Goal: Task Accomplishment & Management: Manage account settings

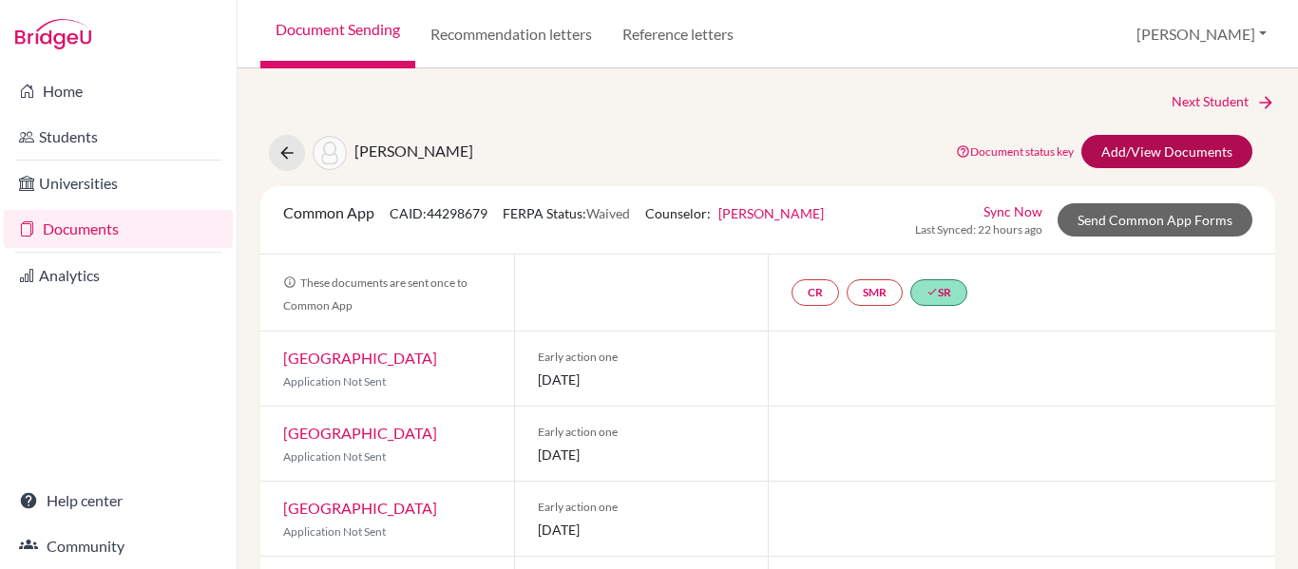
scroll to position [1, 0]
click at [1156, 151] on link "Add/View Documents" at bounding box center [1167, 150] width 171 height 33
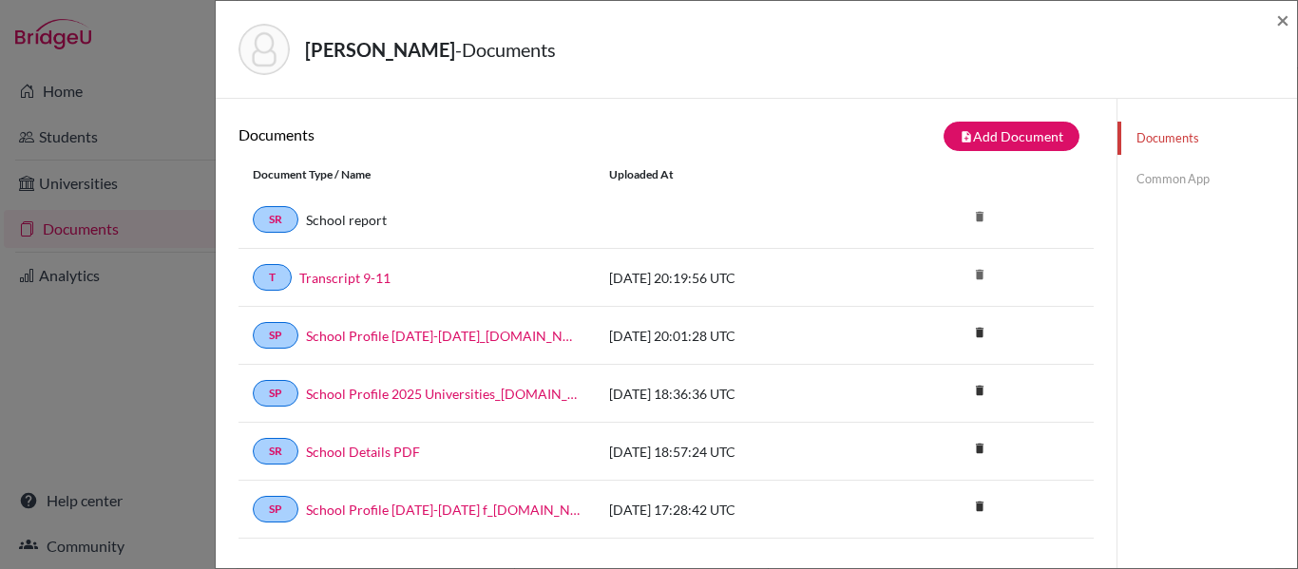
click at [1163, 139] on link "Documents" at bounding box center [1208, 138] width 180 height 33
click at [1281, 24] on span "×" at bounding box center [1283, 20] width 13 height 28
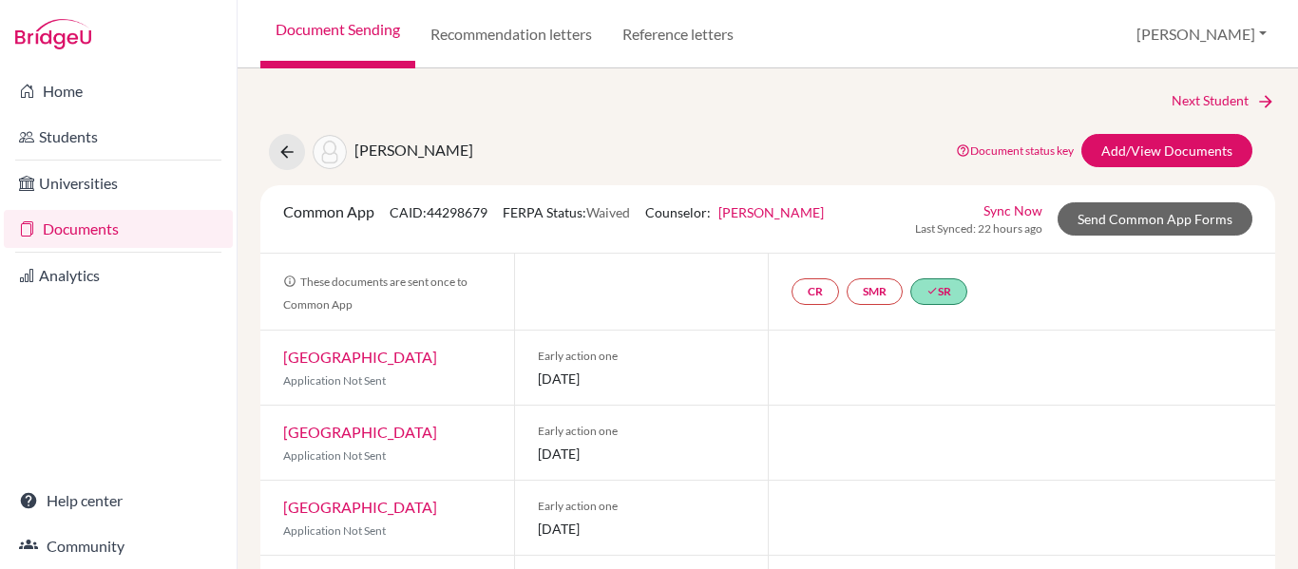
click at [80, 234] on link "Documents" at bounding box center [118, 229] width 229 height 38
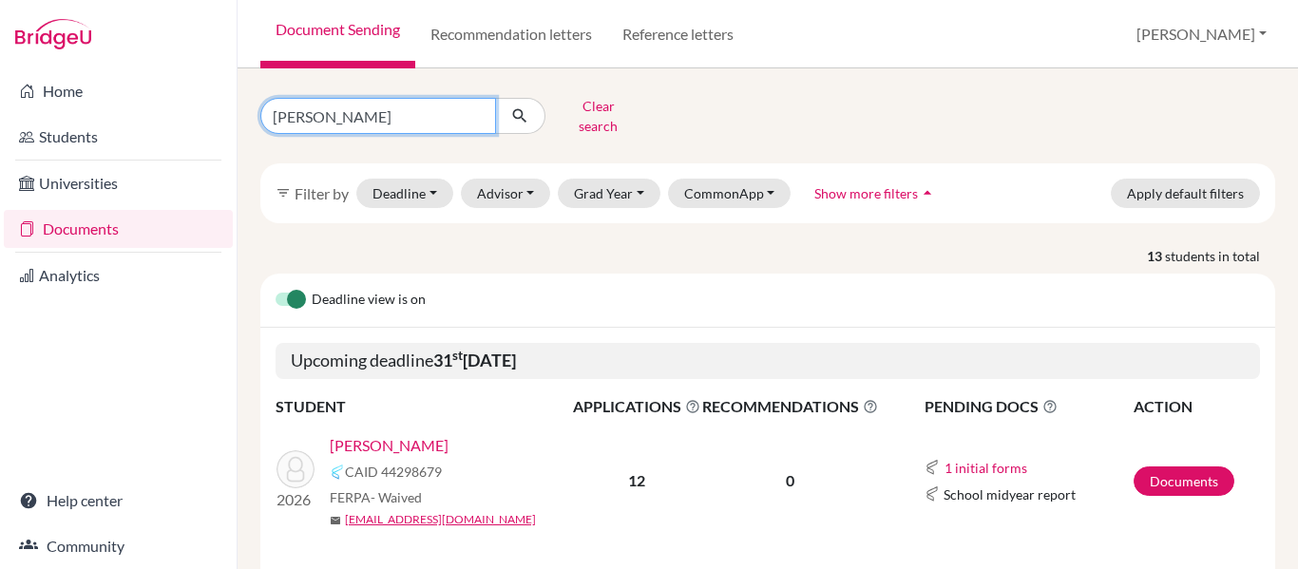
click at [326, 109] on input "mejia" at bounding box center [378, 116] width 236 height 36
type input "m"
type input "[PERSON_NAME]"
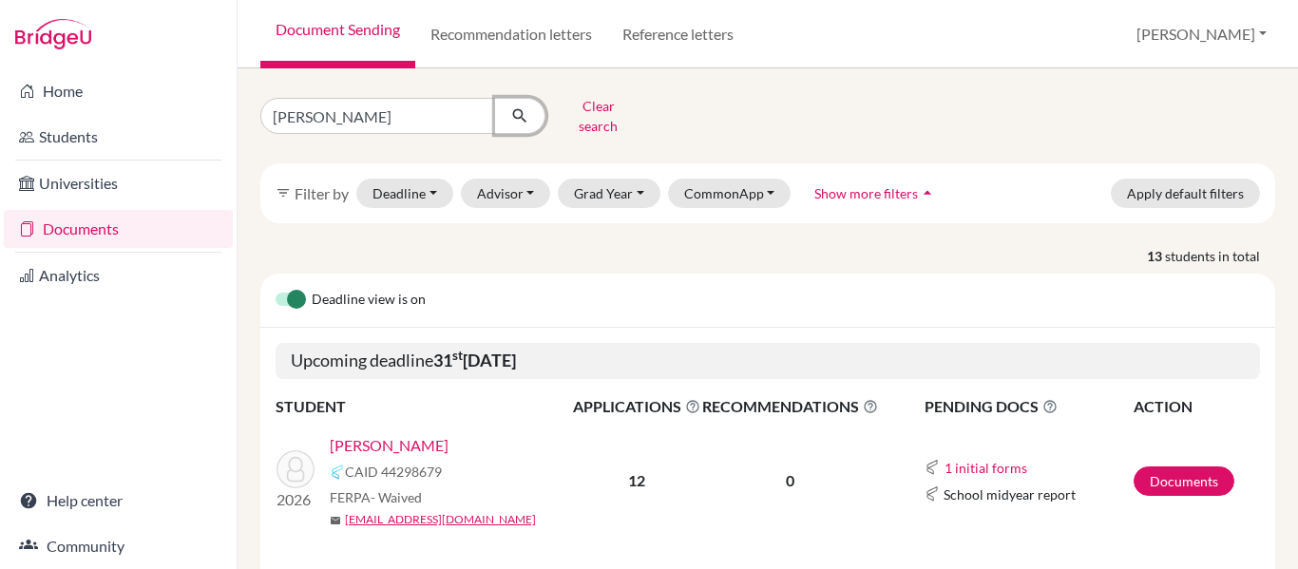
click at [522, 114] on icon "submit" at bounding box center [519, 115] width 19 height 19
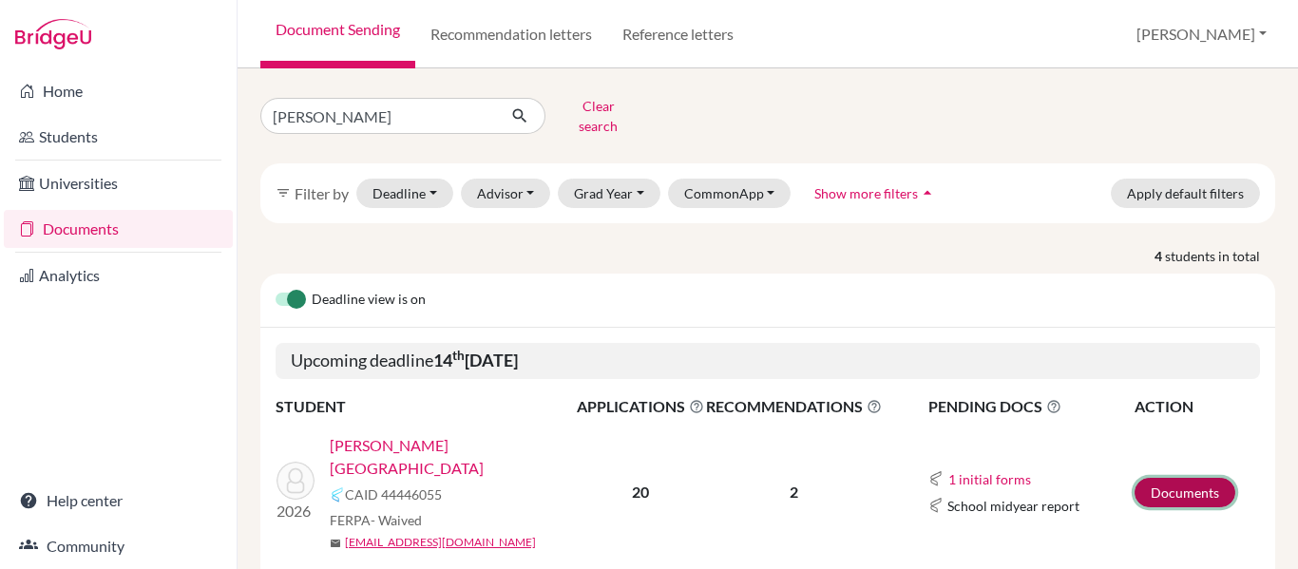
click at [1161, 478] on link "Documents" at bounding box center [1185, 492] width 101 height 29
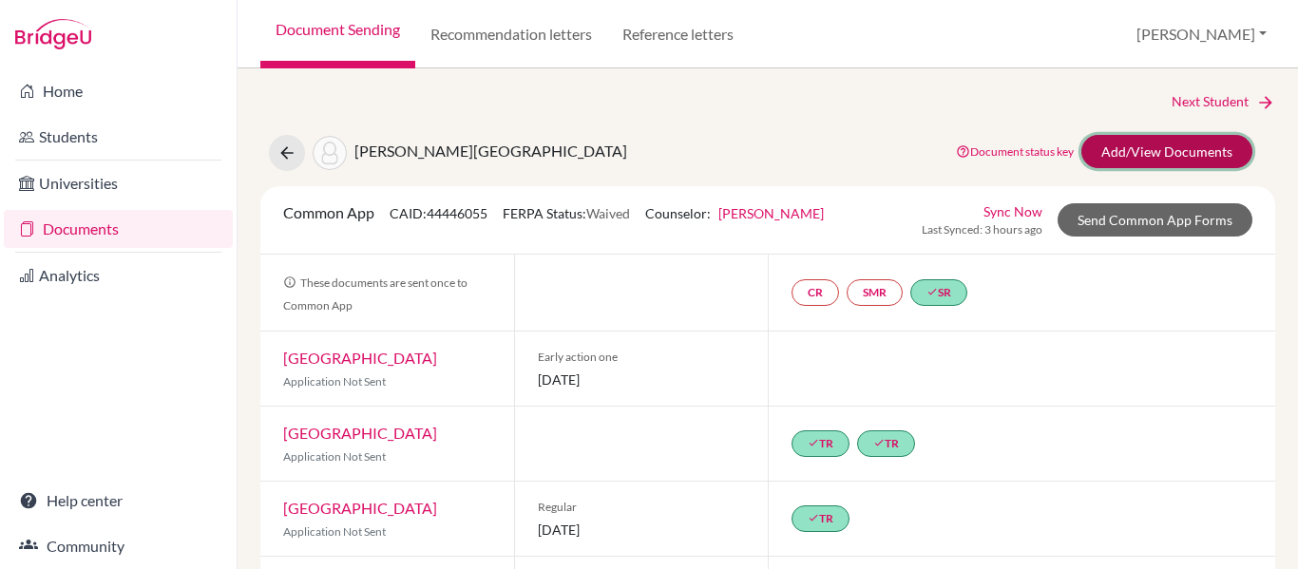
click at [1147, 146] on link "Add/View Documents" at bounding box center [1167, 151] width 171 height 33
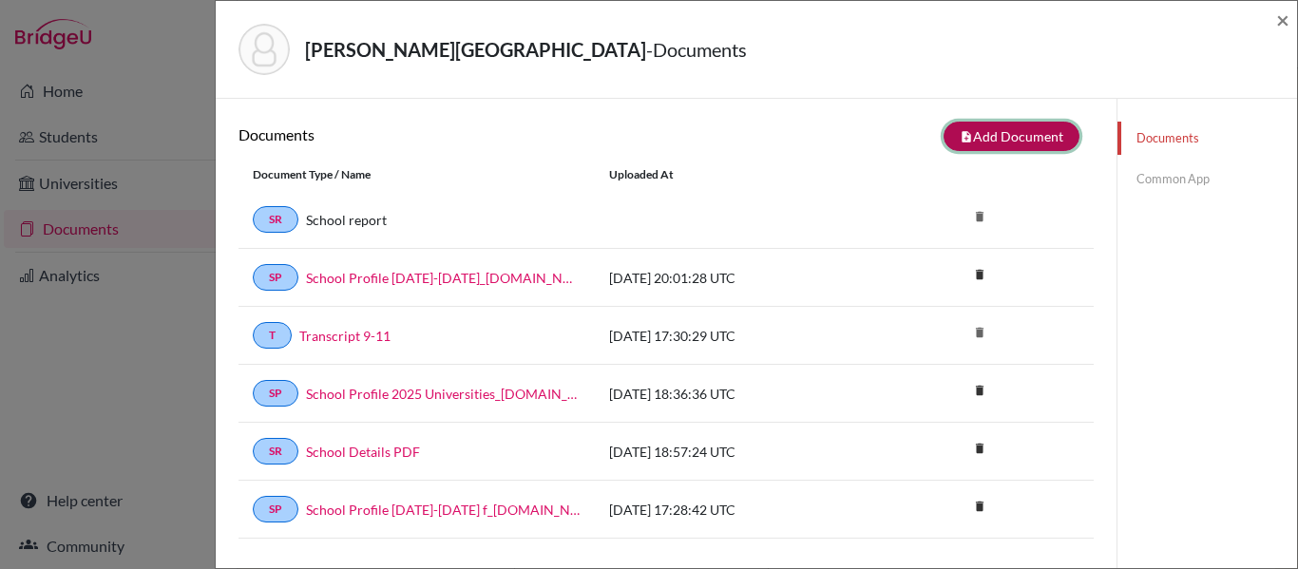
click at [1025, 136] on button "note_add Add Document" at bounding box center [1012, 136] width 136 height 29
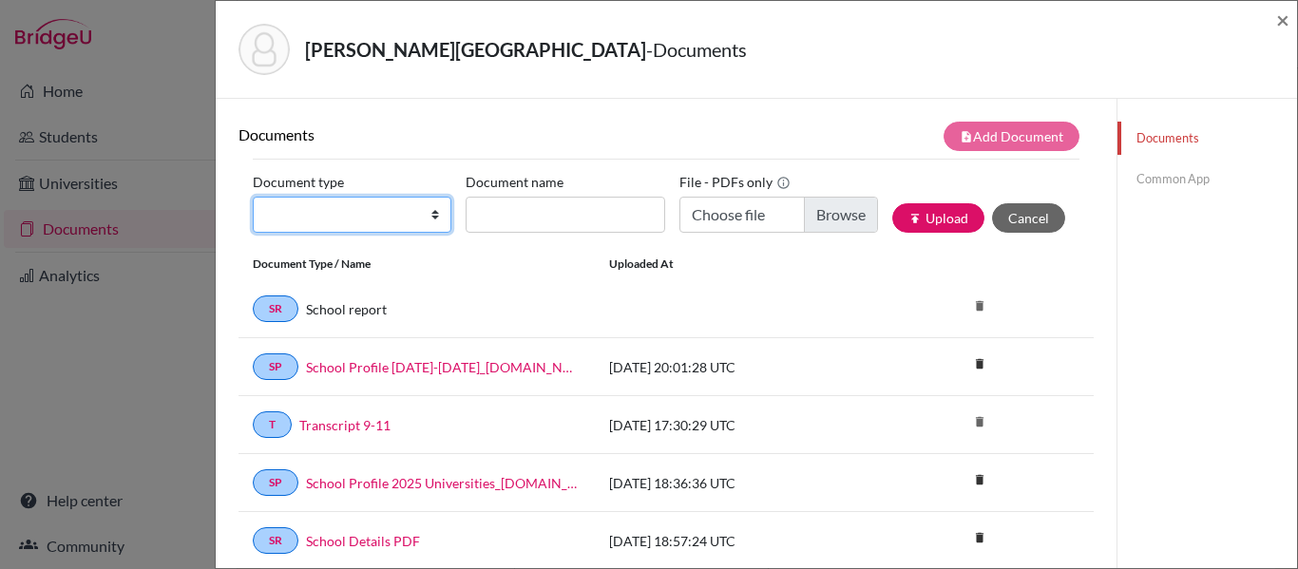
click at [370, 212] on select "Change explanation for Common App reports Counselor recommendation Internationa…" at bounding box center [352, 215] width 199 height 36
select select "4"
click at [253, 197] on select "Change explanation for Common App reports Counselor recommendation Internationa…" at bounding box center [352, 215] width 199 height 36
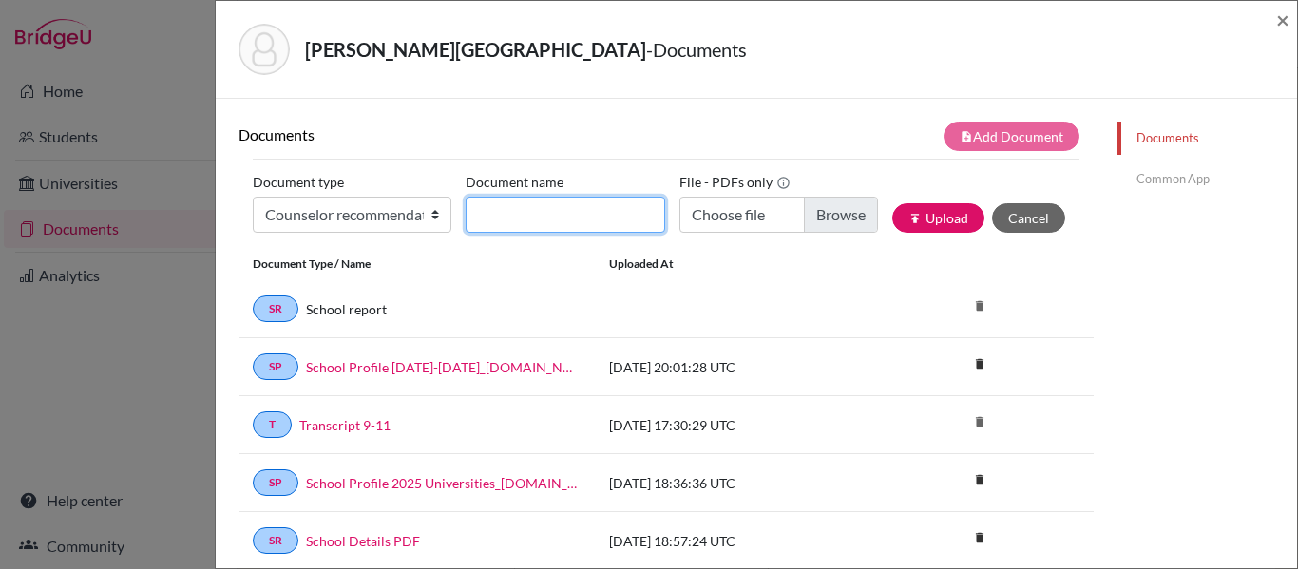
click at [479, 202] on input "Document name" at bounding box center [565, 215] width 199 height 36
type input "rec Ms Aviles"
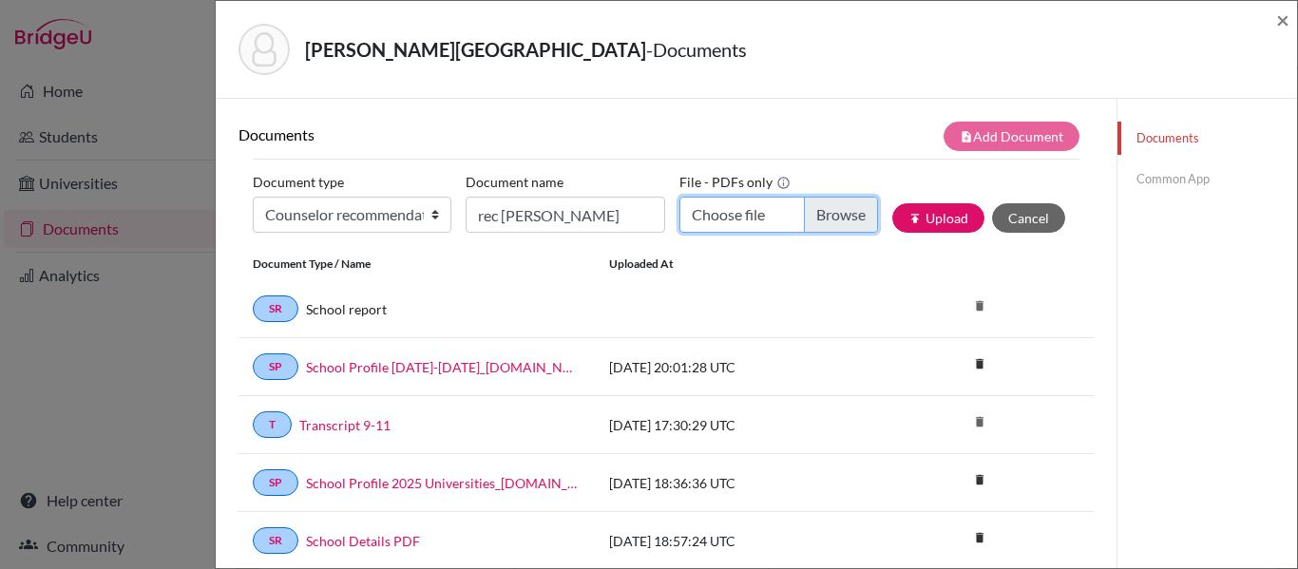
click at [854, 216] on input "Choose file" at bounding box center [779, 215] width 199 height 36
type input "C:\fakepath\Rec Victoria Cardona.pdf"
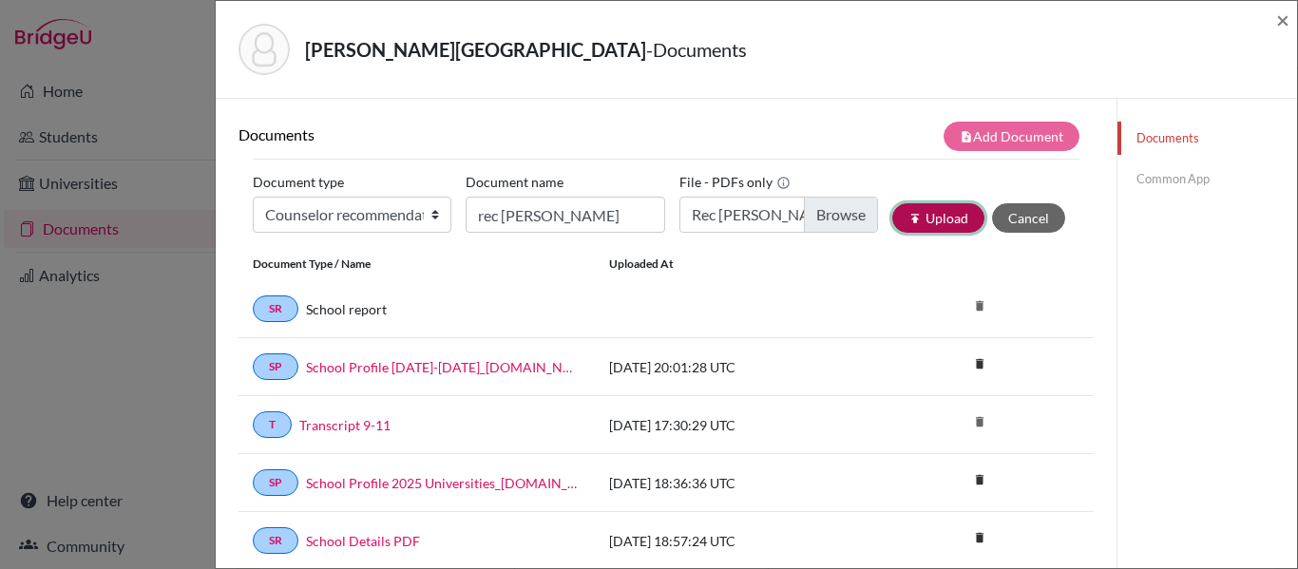
click at [935, 221] on button "publish Upload" at bounding box center [939, 217] width 92 height 29
click at [1164, 177] on link "Common App" at bounding box center [1208, 179] width 180 height 33
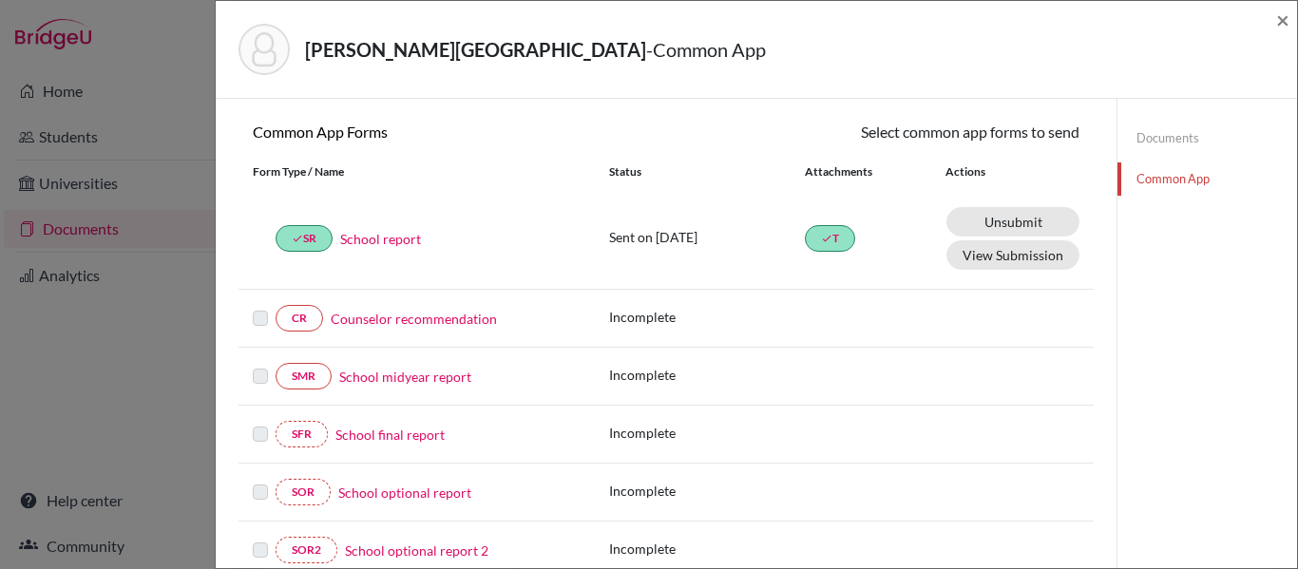
scroll to position [167, 0]
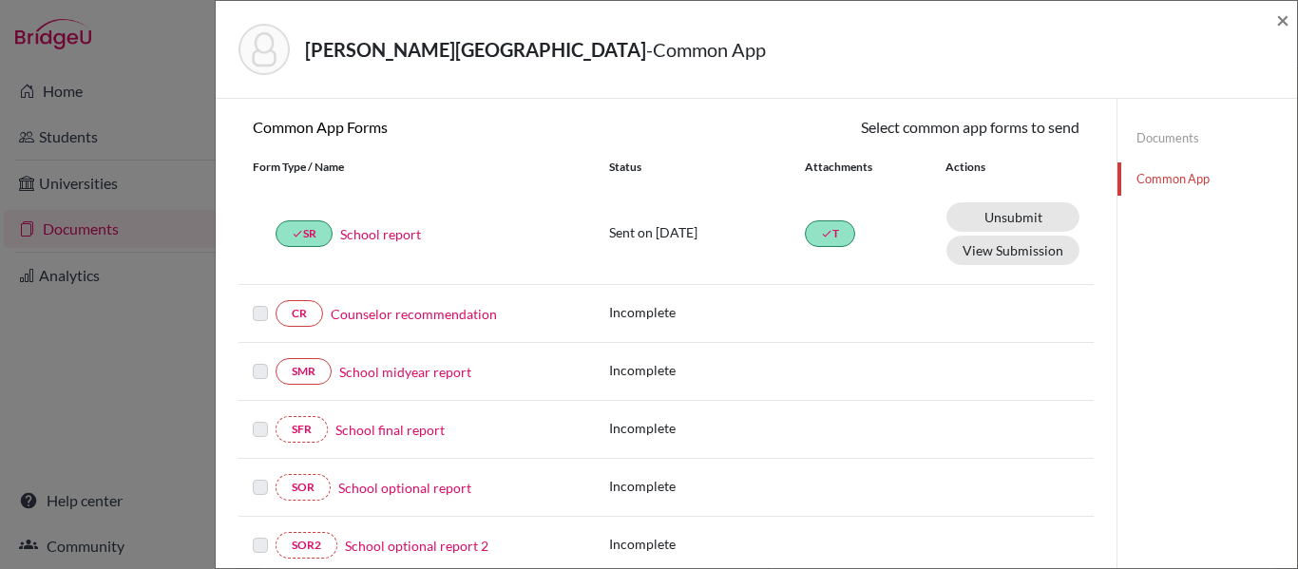
click at [451, 315] on link "Counselor recommendation" at bounding box center [414, 314] width 166 height 20
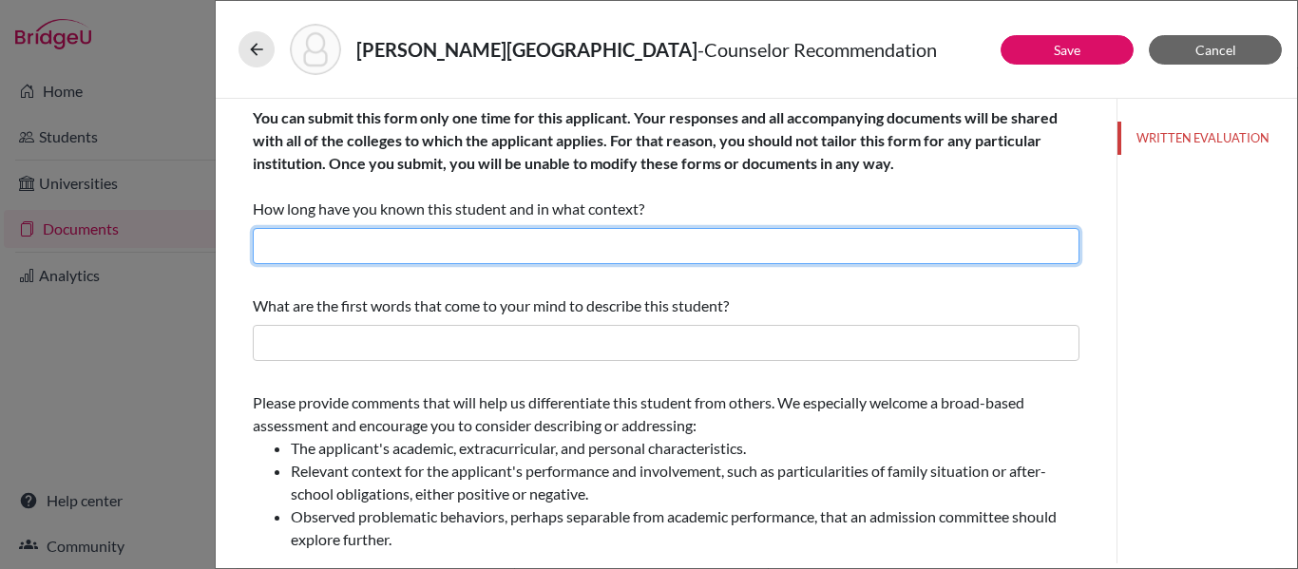
click at [469, 240] on input "text" at bounding box center [666, 246] width 827 height 36
type input "Four years as her counselor"
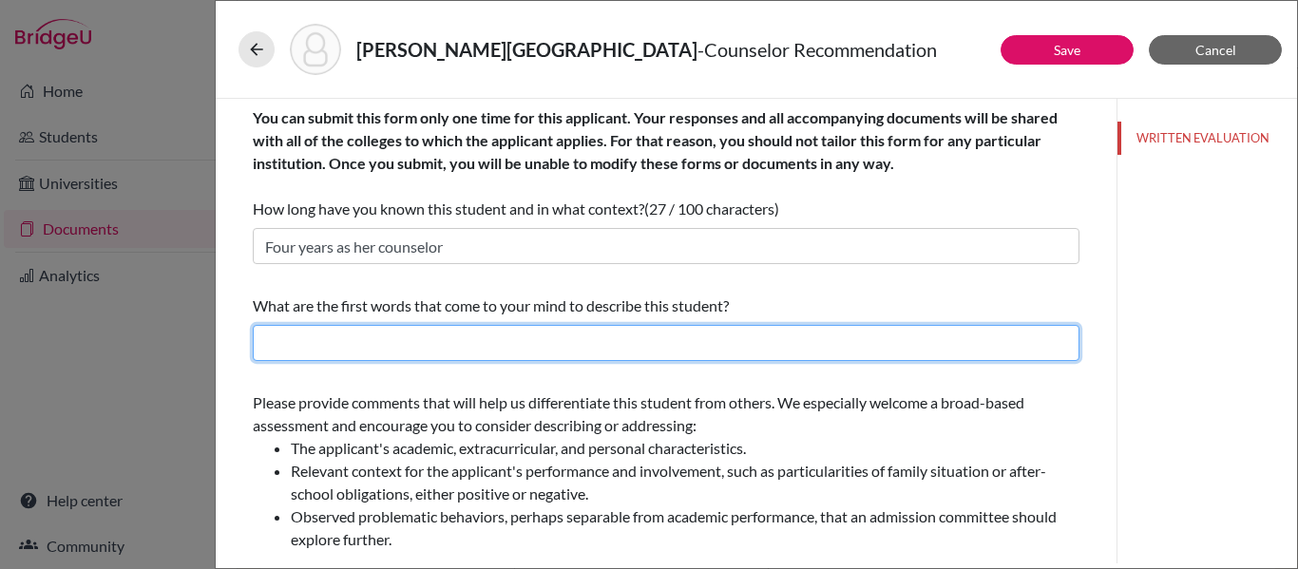
click at [398, 346] on input "text" at bounding box center [666, 343] width 827 height 36
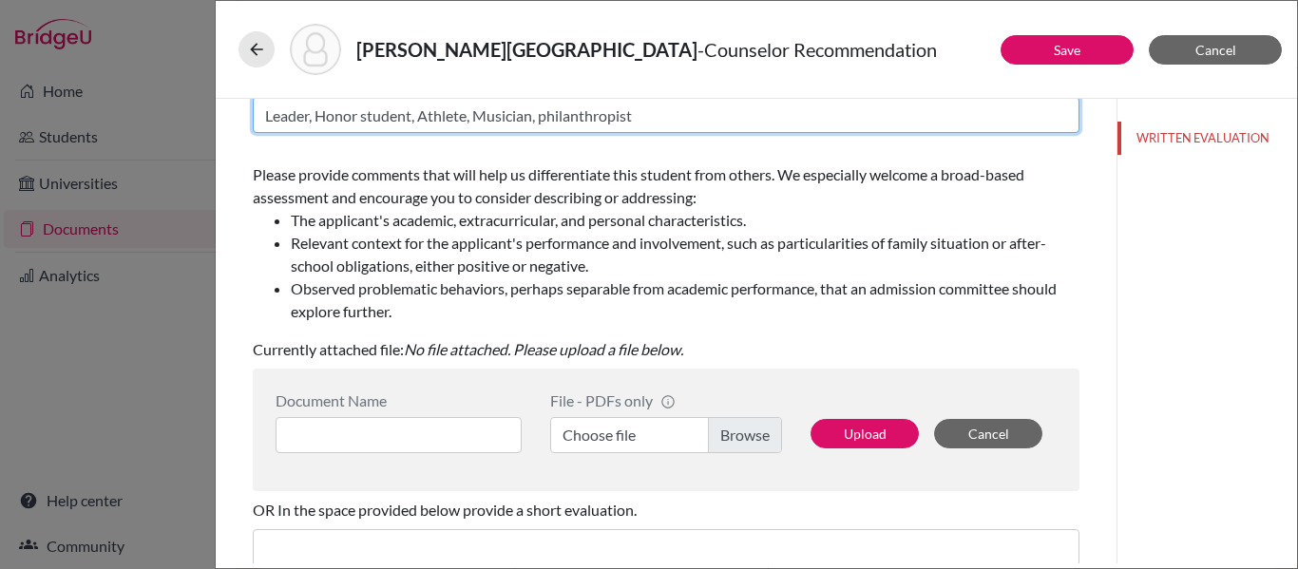
scroll to position [227, 0]
type input "Leader, Honor student, Athlete, Musician, philanthropist"
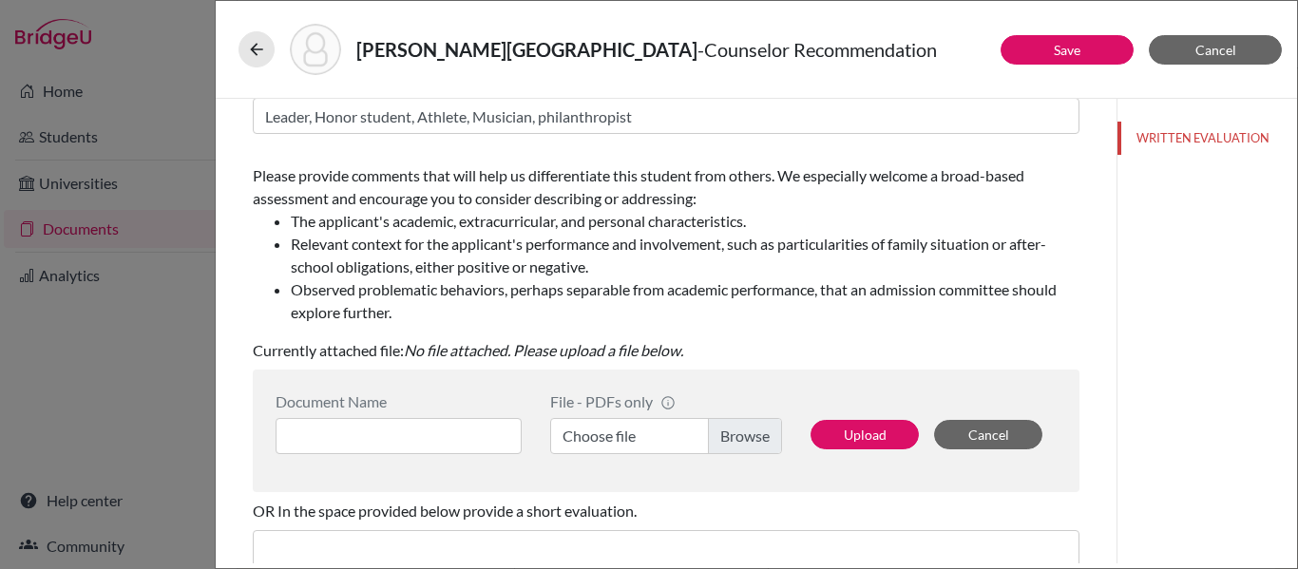
click at [739, 435] on label "Choose file" at bounding box center [666, 436] width 232 height 36
click at [739, 435] on input "Choose file" at bounding box center [666, 436] width 232 height 36
click at [472, 431] on input at bounding box center [399, 436] width 246 height 36
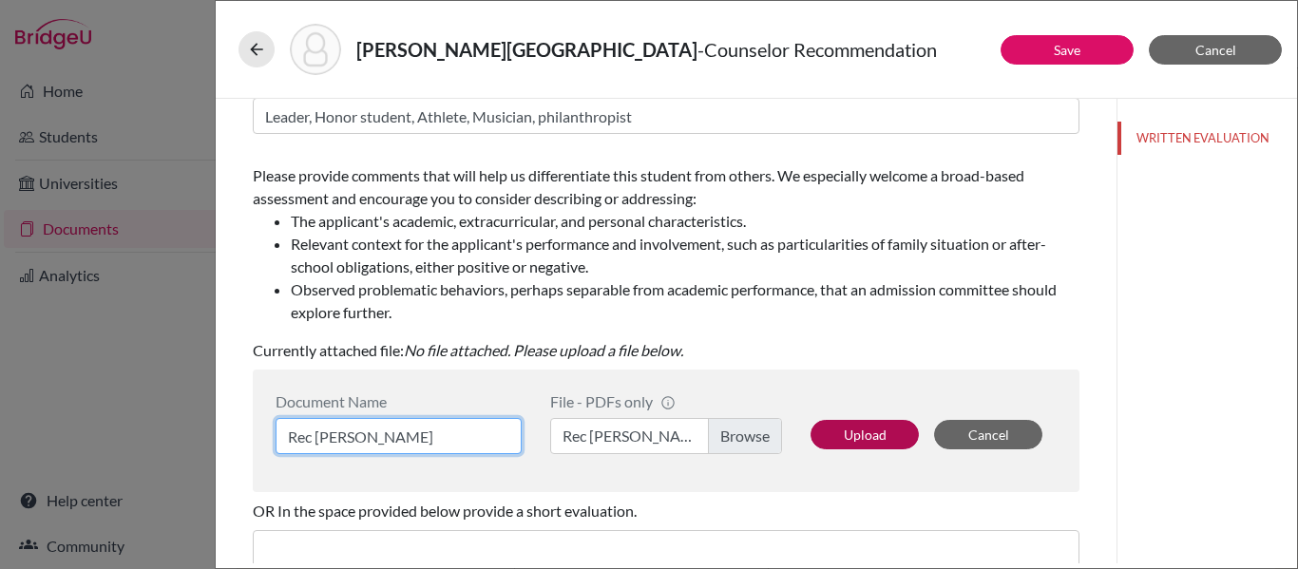
type input "Rec [PERSON_NAME]"
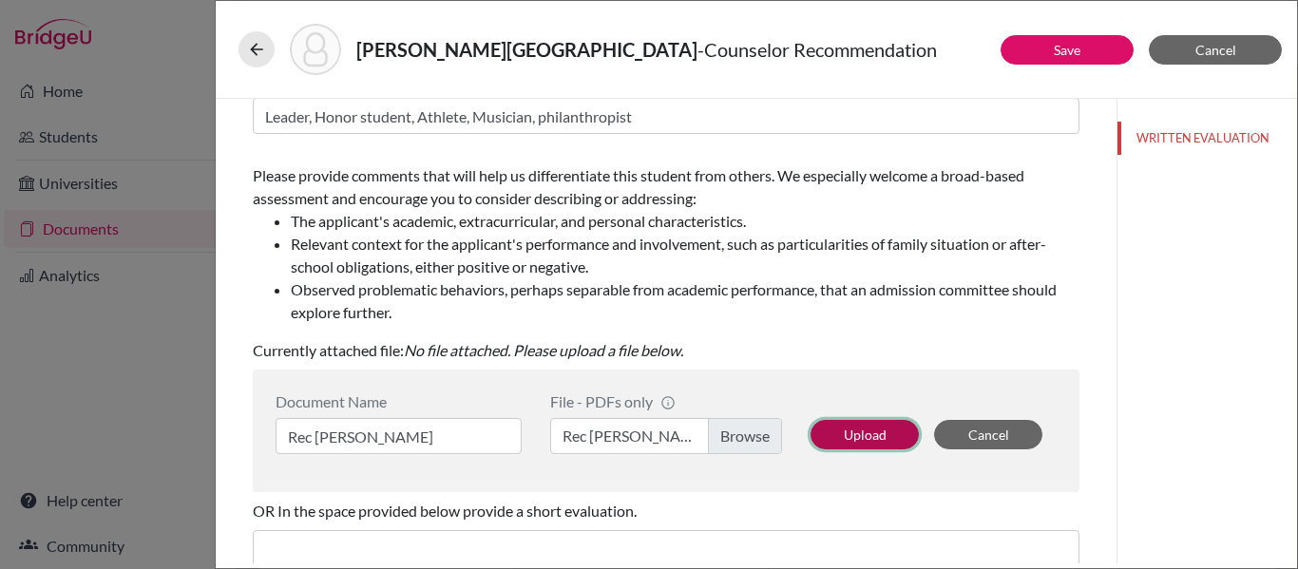
click at [844, 432] on button "Upload" at bounding box center [865, 434] width 108 height 29
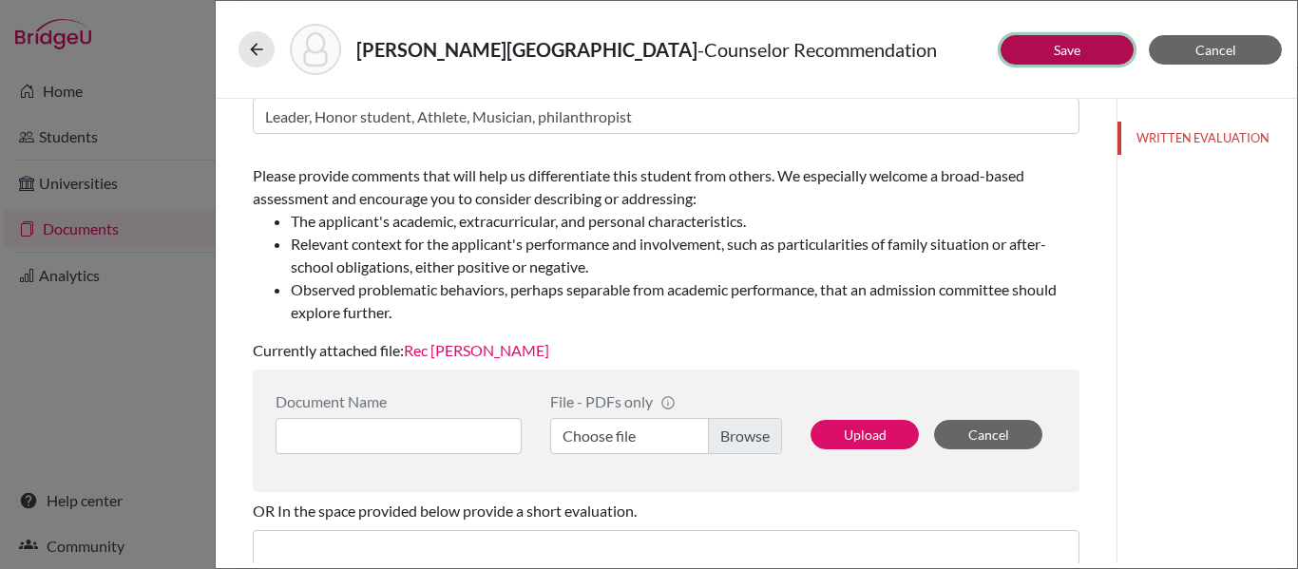
click at [1022, 48] on button "Save" at bounding box center [1067, 49] width 133 height 29
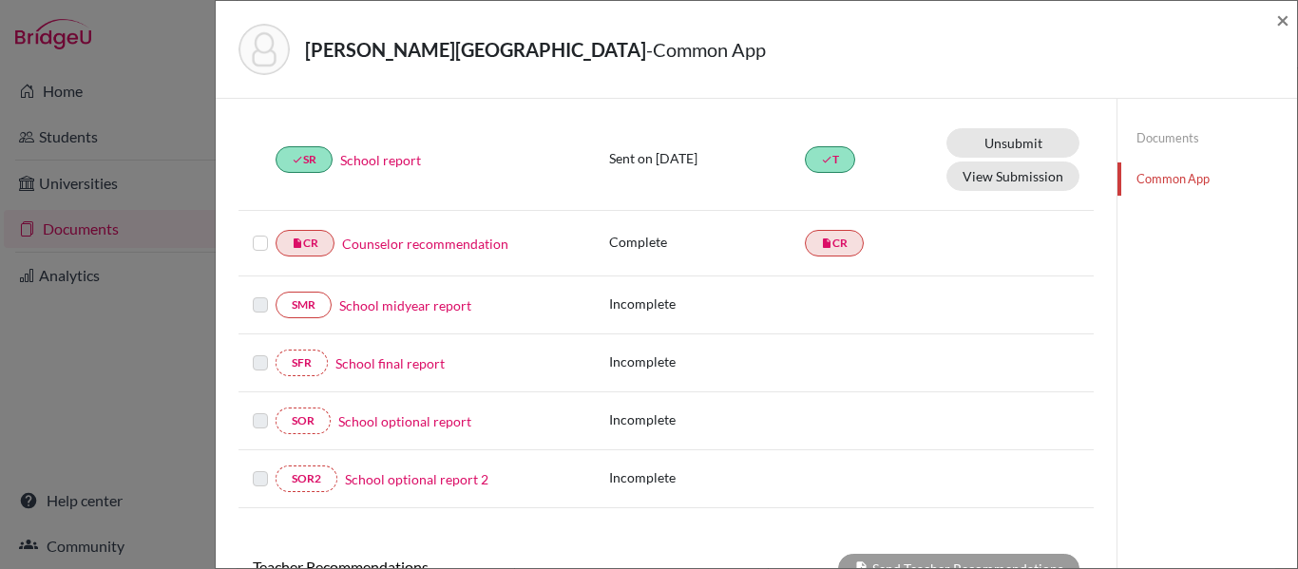
scroll to position [234, 0]
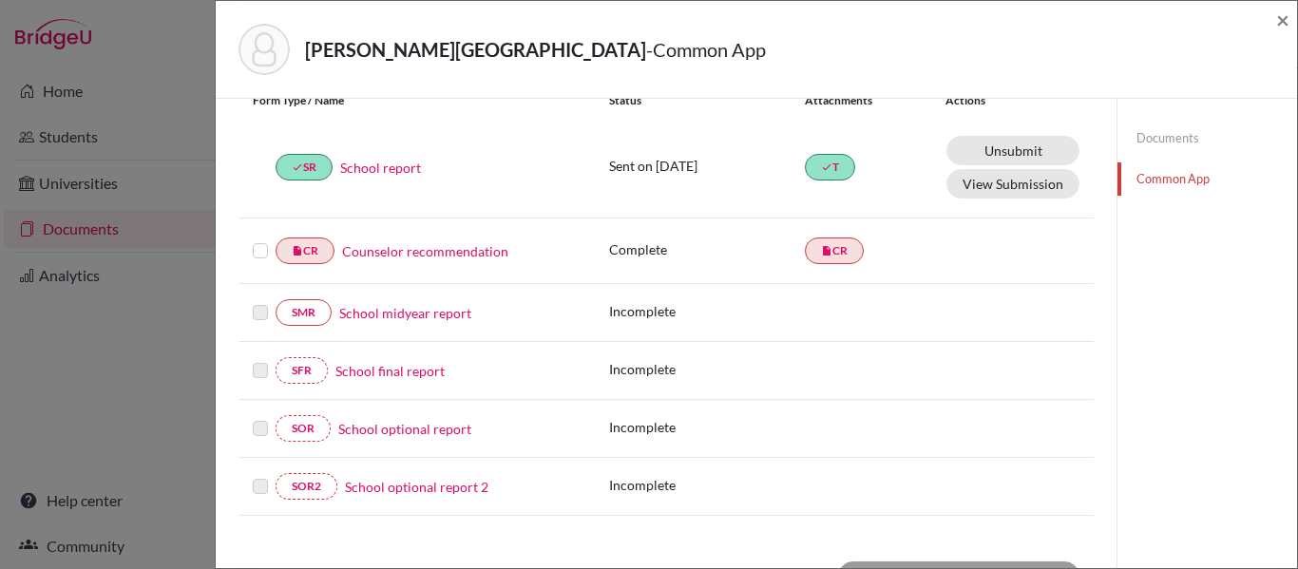
click at [259, 240] on label at bounding box center [260, 240] width 15 height 0
click at [0, 0] on input "checkbox" at bounding box center [0, 0] width 0 height 0
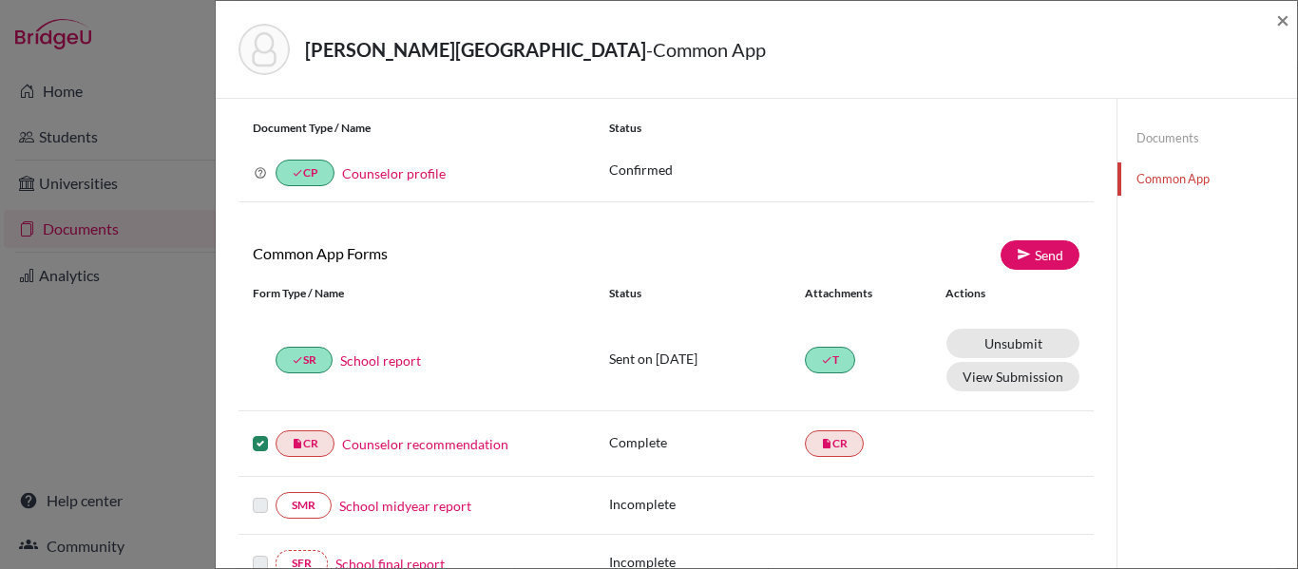
scroll to position [2, 0]
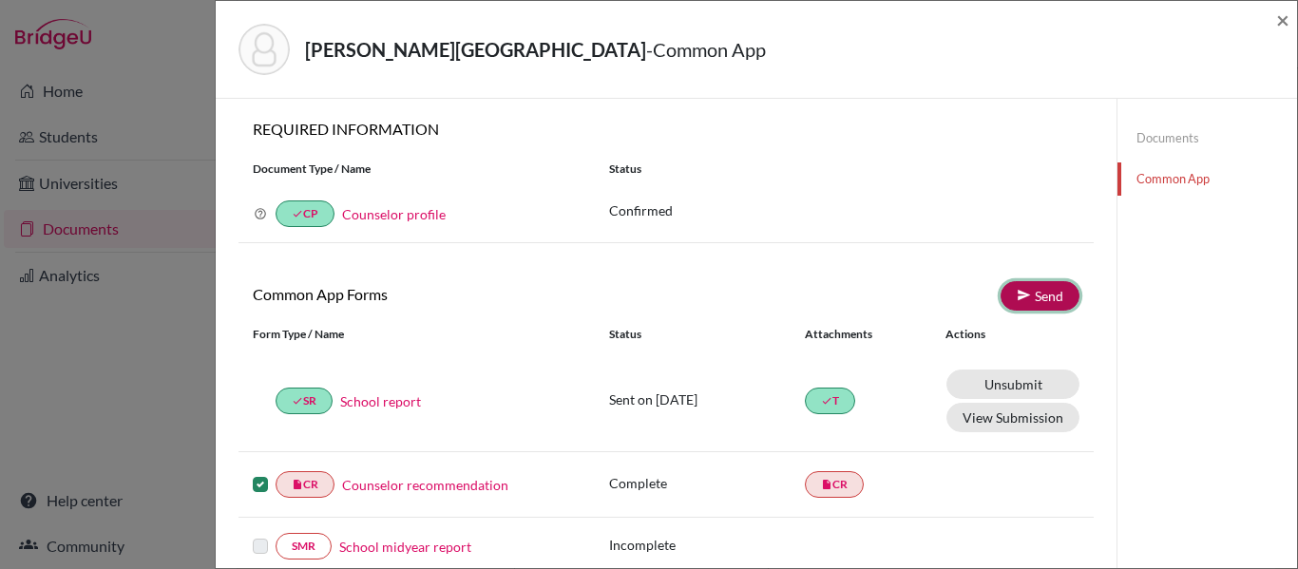
click at [1045, 296] on link "Send" at bounding box center [1040, 295] width 79 height 29
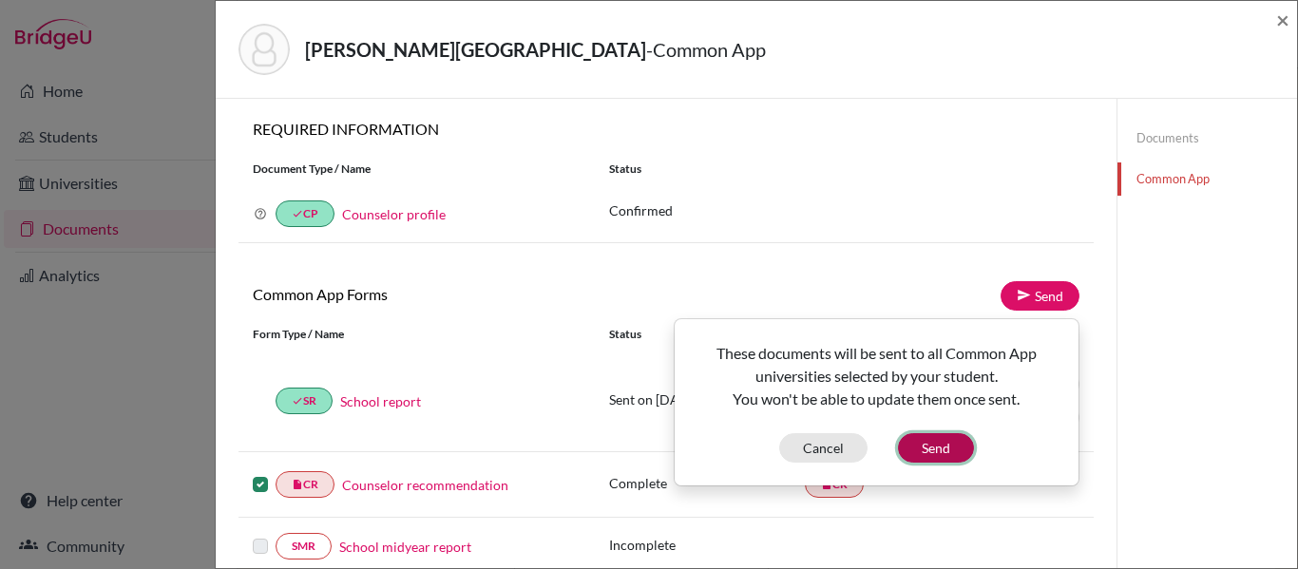
click at [943, 444] on button "Send" at bounding box center [936, 447] width 76 height 29
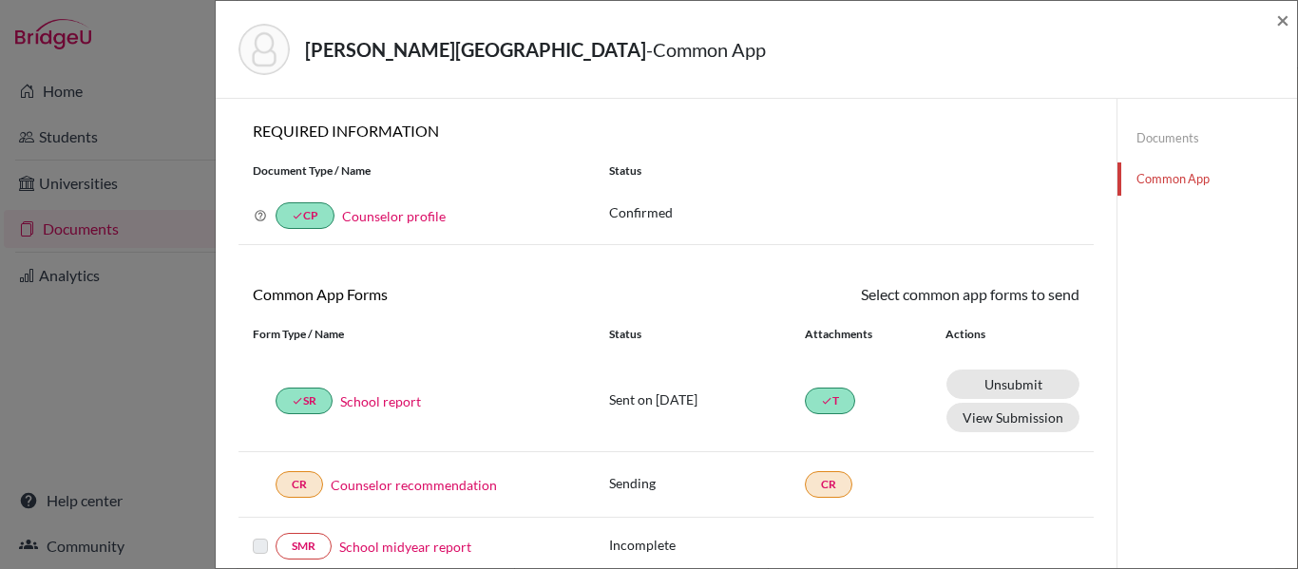
scroll to position [7, 0]
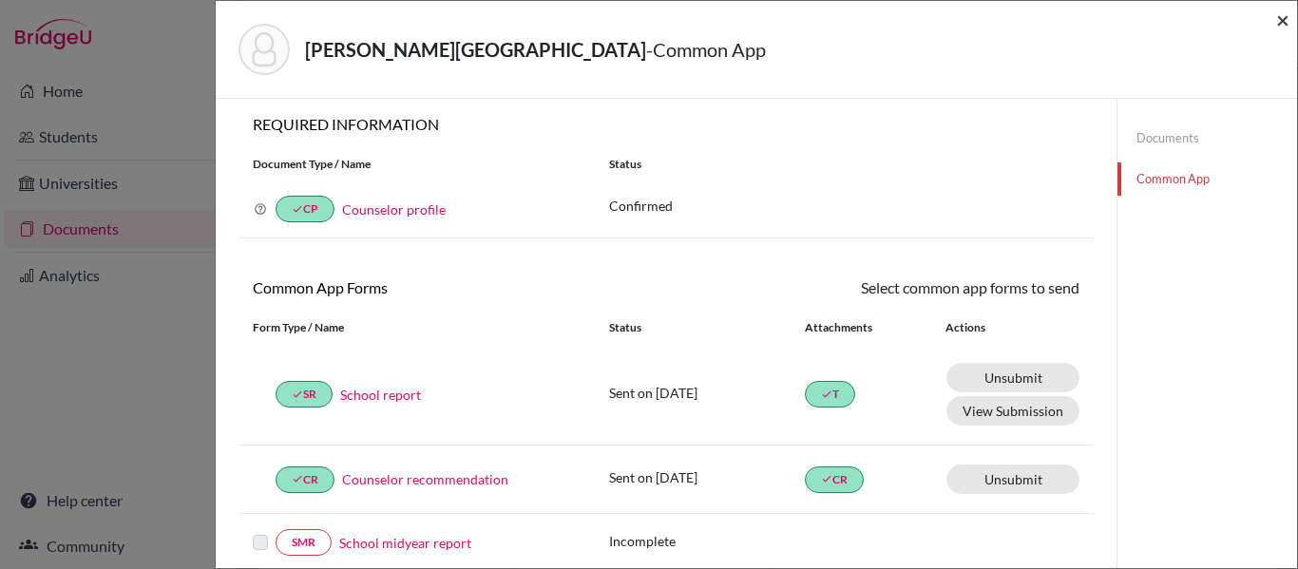
click at [1280, 15] on span "×" at bounding box center [1283, 20] width 13 height 28
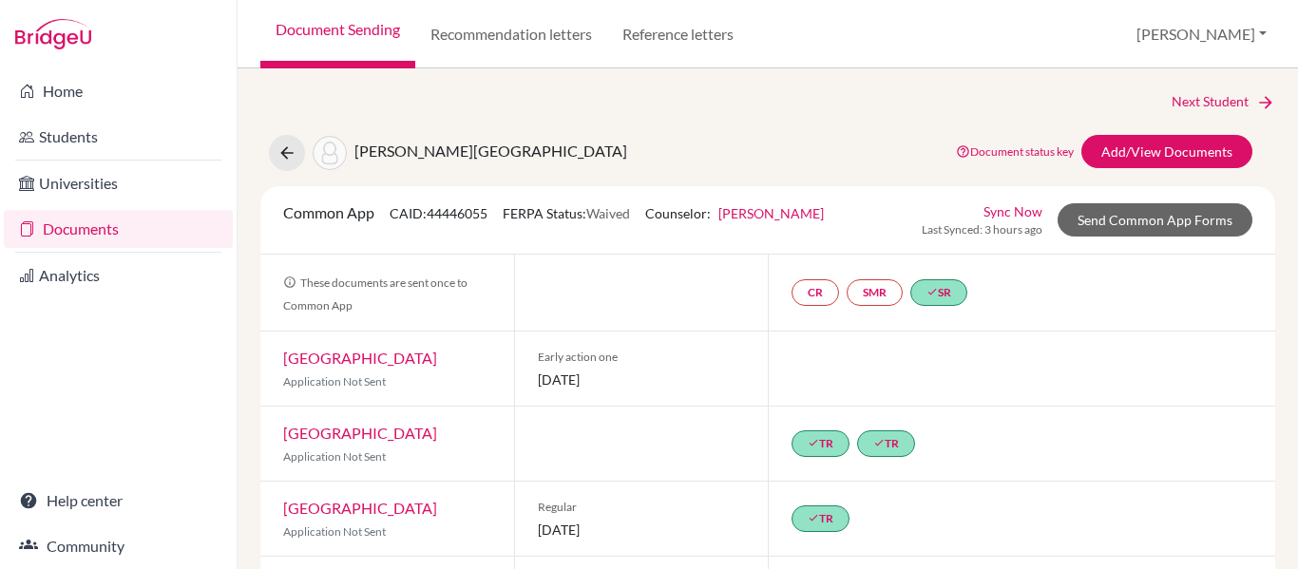
click at [76, 242] on link "Documents" at bounding box center [118, 229] width 229 height 38
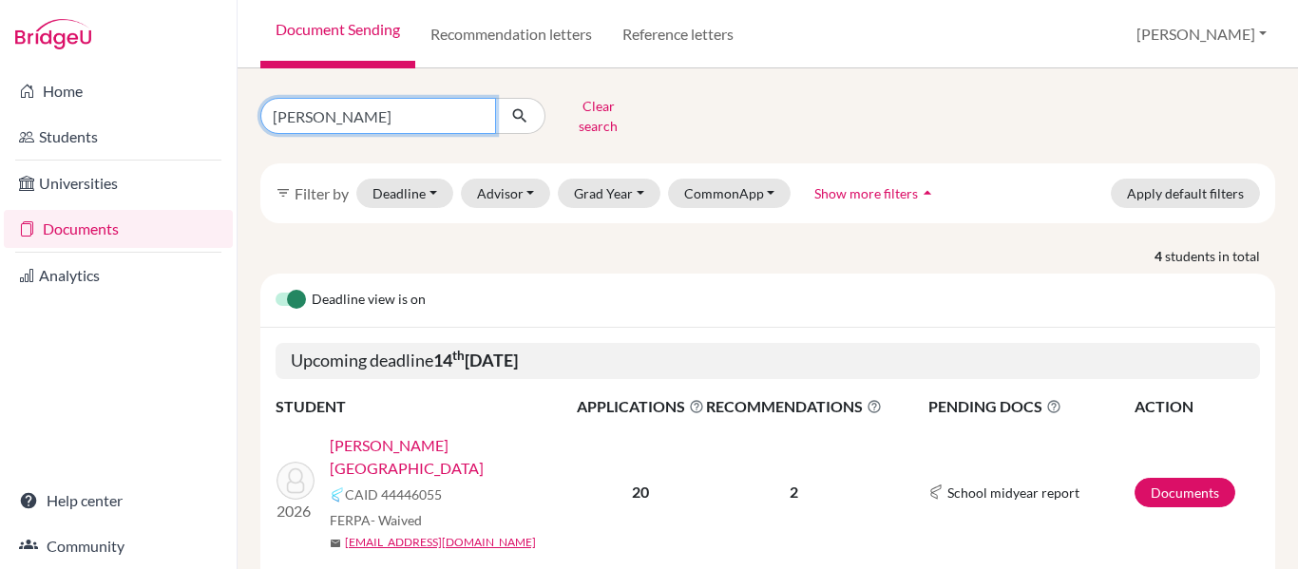
click at [363, 114] on input "[PERSON_NAME]" at bounding box center [378, 116] width 236 height 36
type input "c"
type input "[PERSON_NAME]"
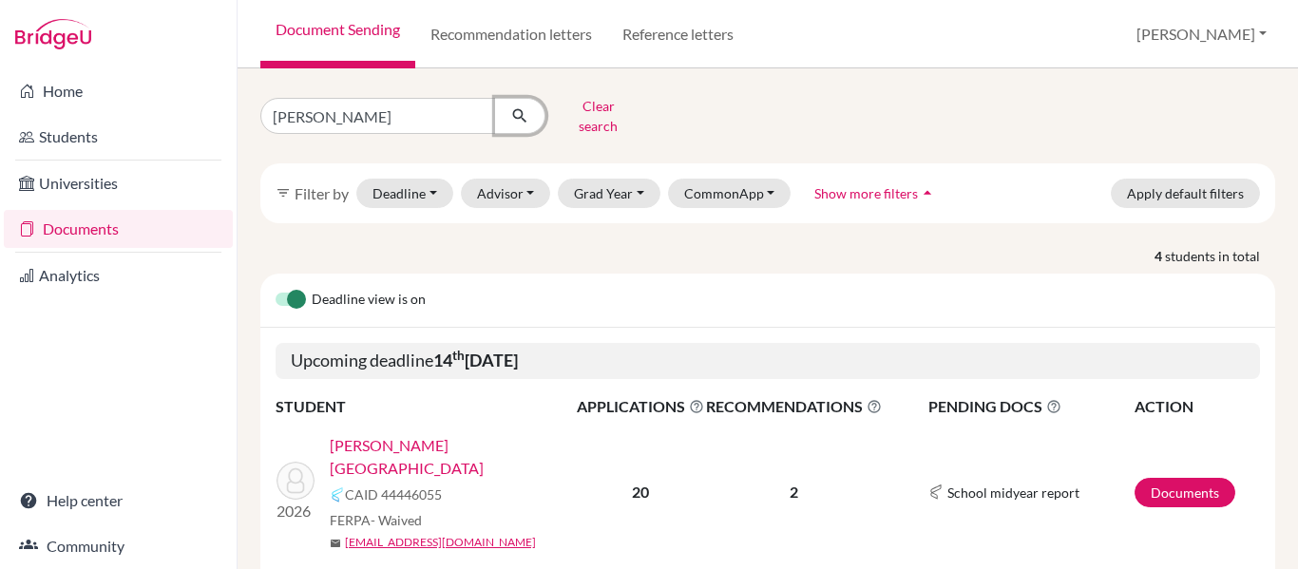
click at [519, 115] on icon "submit" at bounding box center [519, 115] width 19 height 19
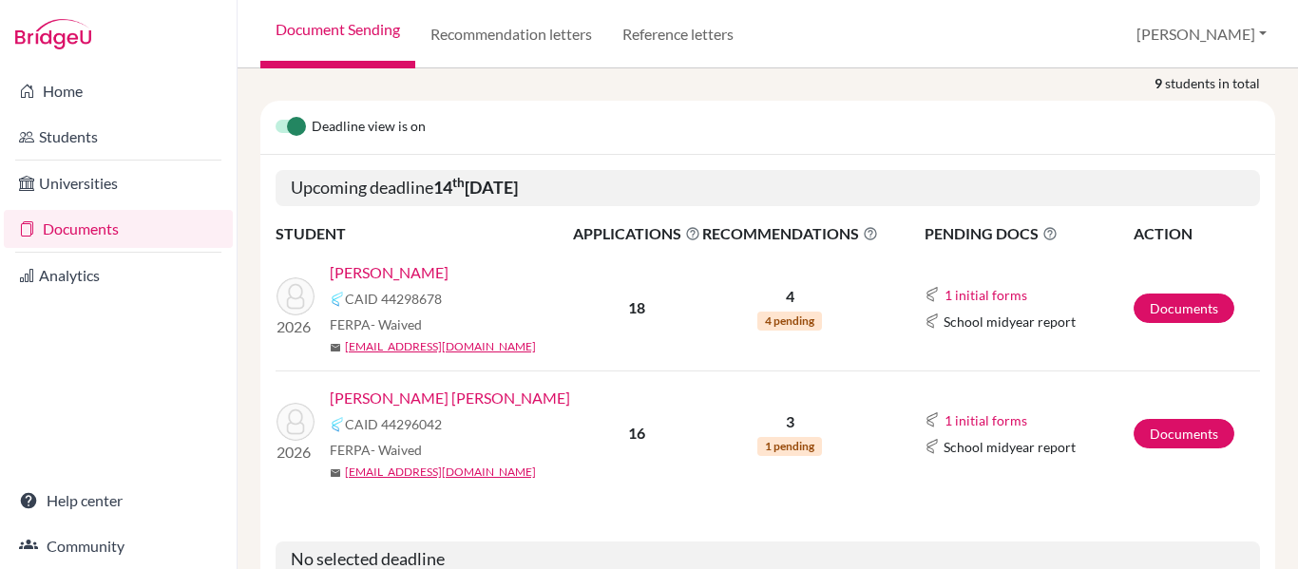
scroll to position [180, 0]
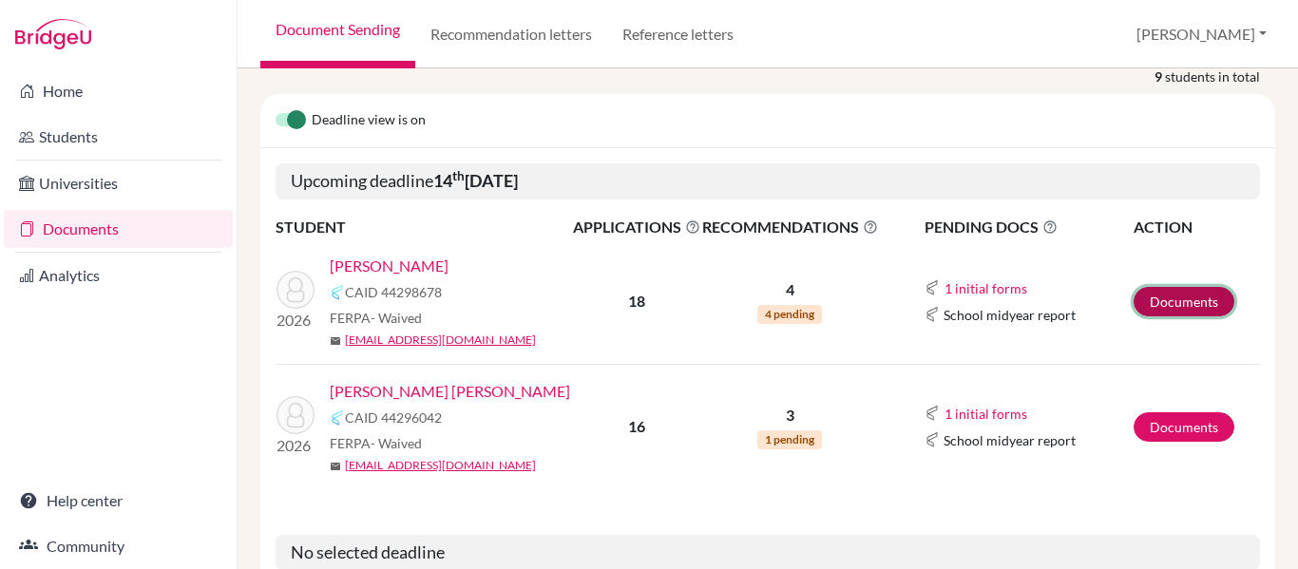
click at [1197, 291] on link "Documents" at bounding box center [1184, 301] width 101 height 29
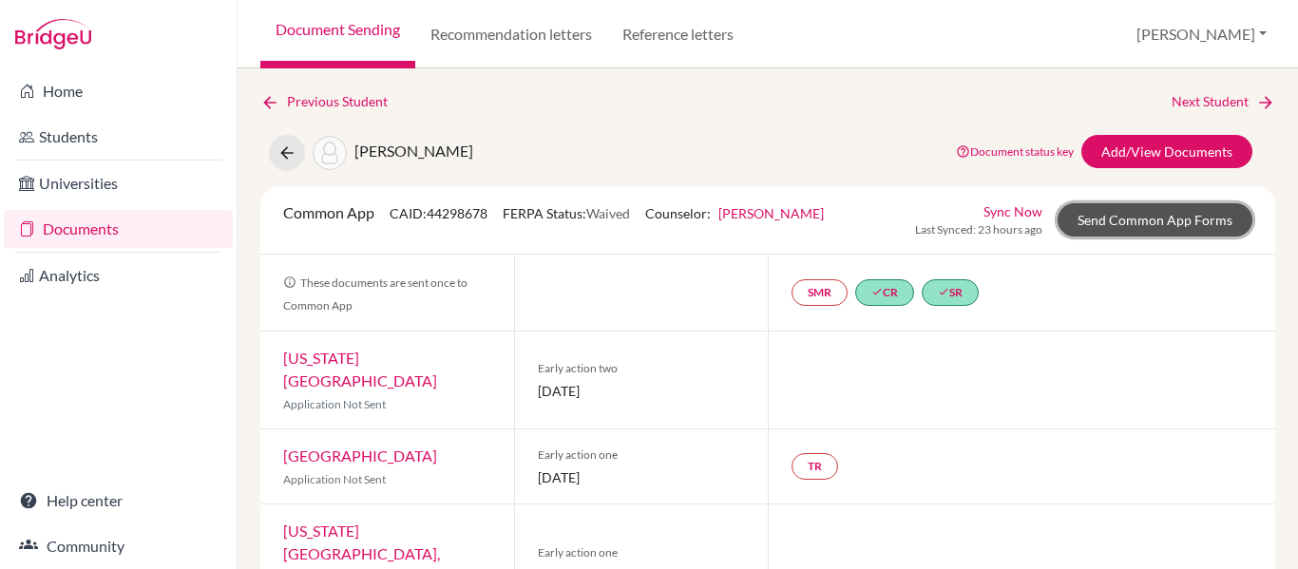
click at [1129, 220] on link "Send Common App Forms" at bounding box center [1155, 219] width 195 height 33
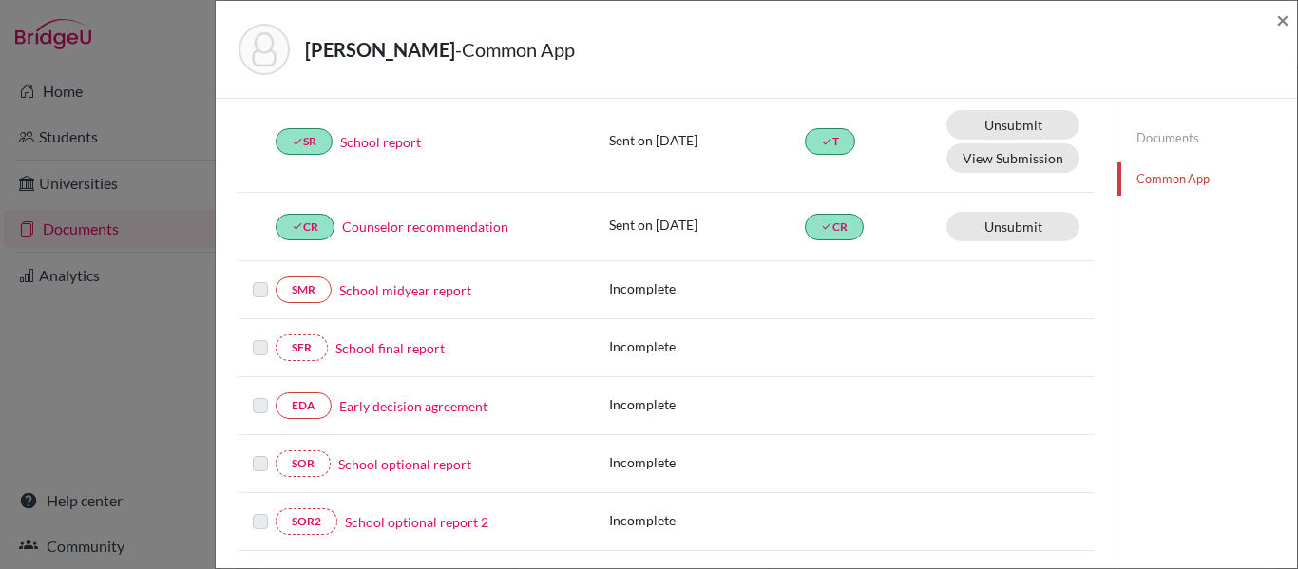
scroll to position [250, 0]
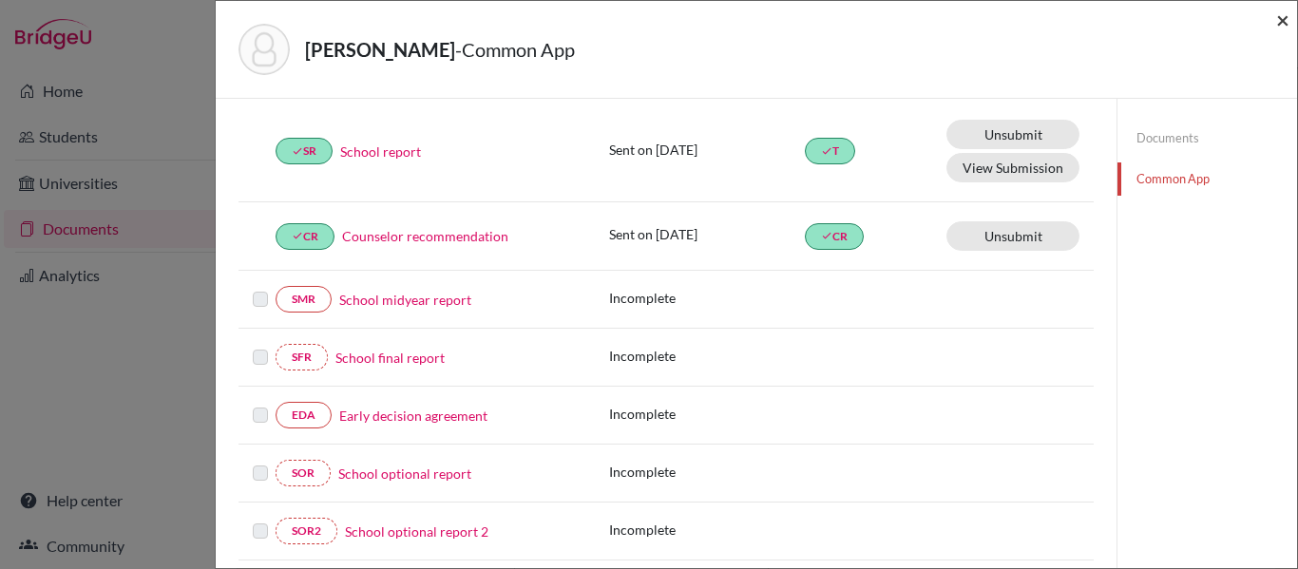
click at [1281, 13] on span "×" at bounding box center [1283, 20] width 13 height 28
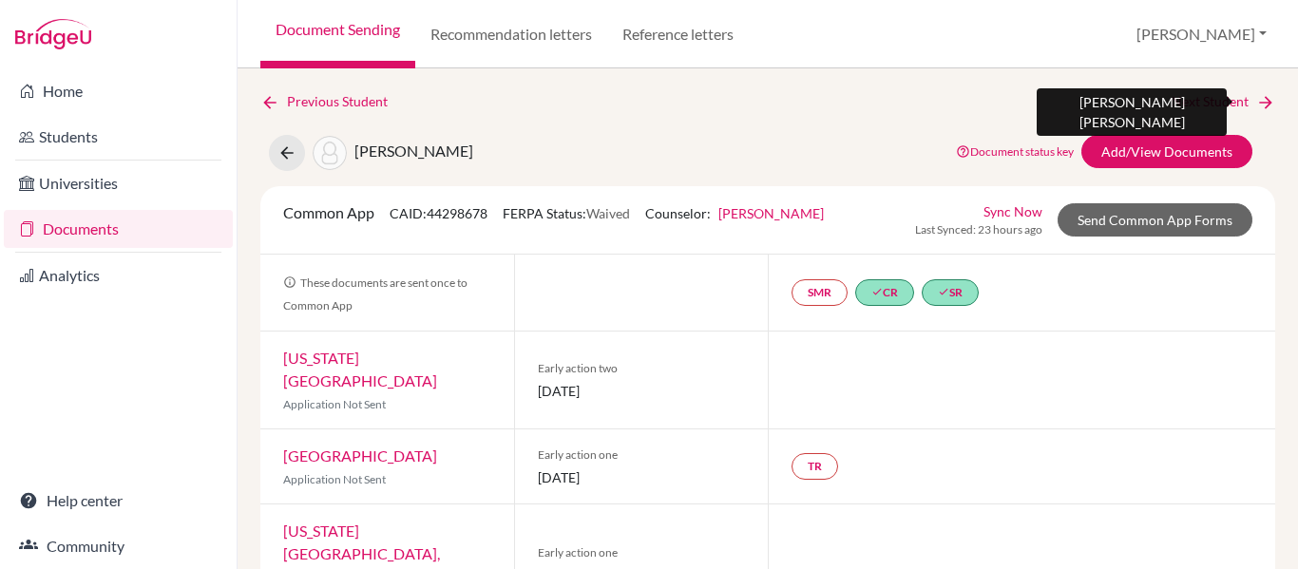
click at [1240, 100] on link "Next Student" at bounding box center [1224, 101] width 104 height 21
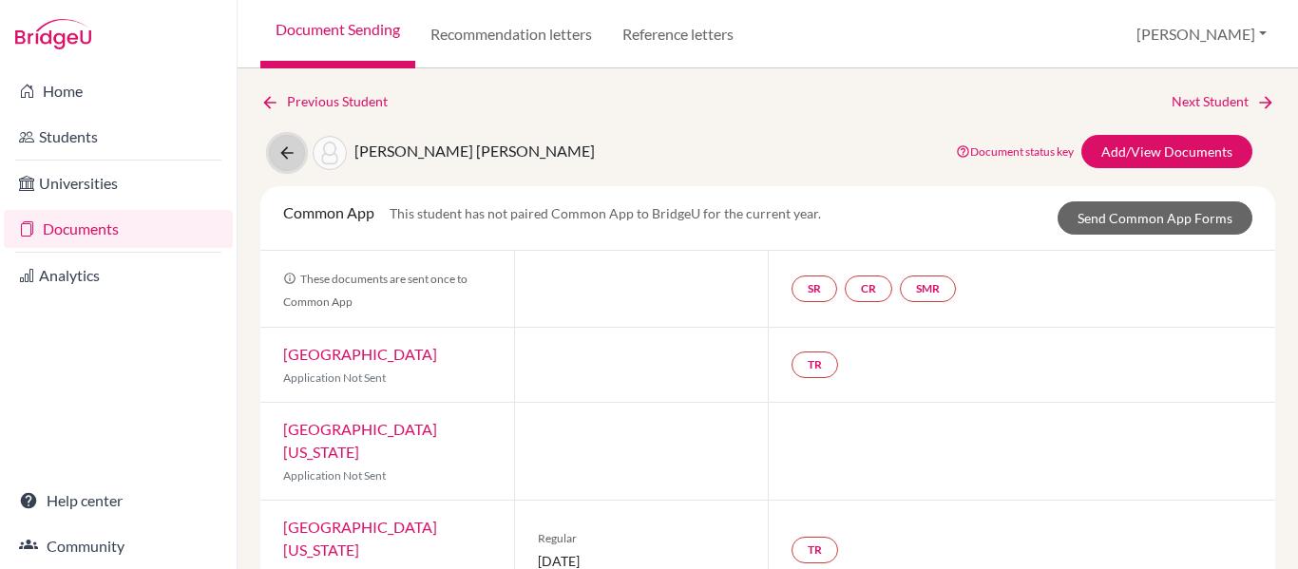
click at [287, 145] on icon at bounding box center [287, 153] width 19 height 19
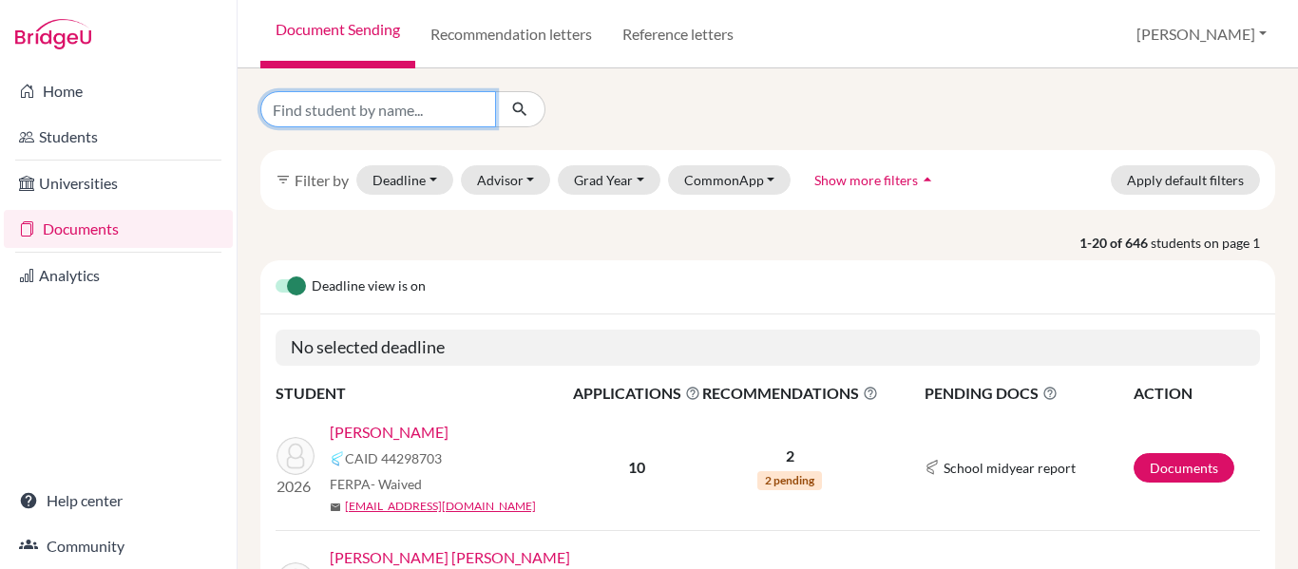
click at [413, 113] on input "Find student by name..." at bounding box center [378, 109] width 236 height 36
type input "simon"
click at [531, 113] on button "submit" at bounding box center [520, 109] width 50 height 36
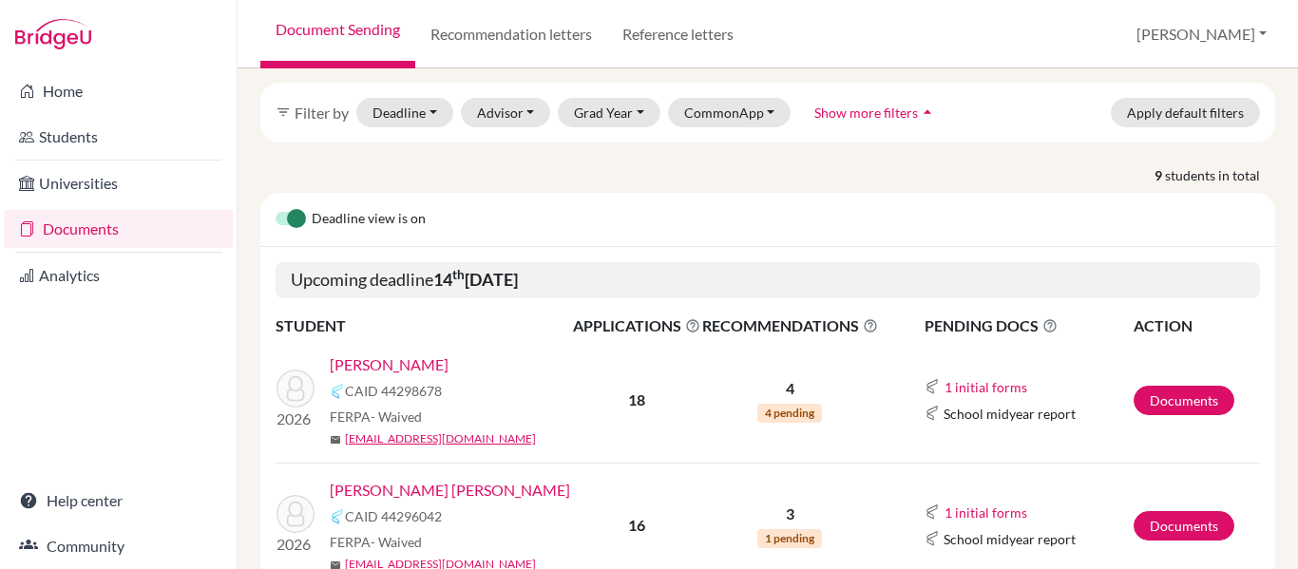
scroll to position [105, 0]
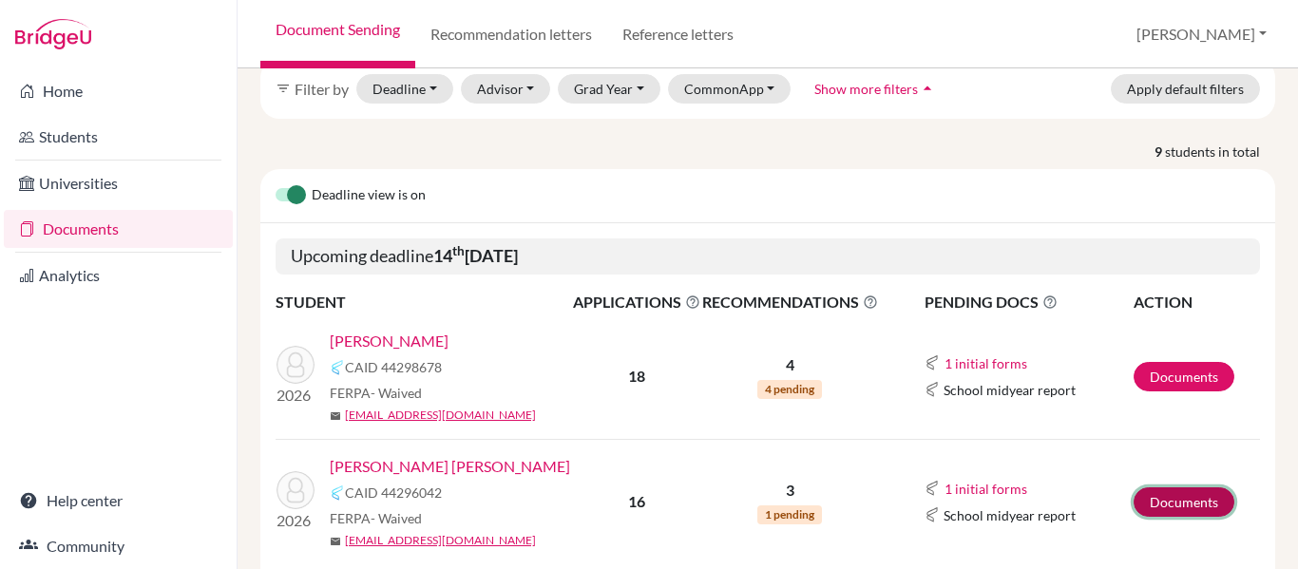
click at [1167, 488] on link "Documents" at bounding box center [1184, 502] width 101 height 29
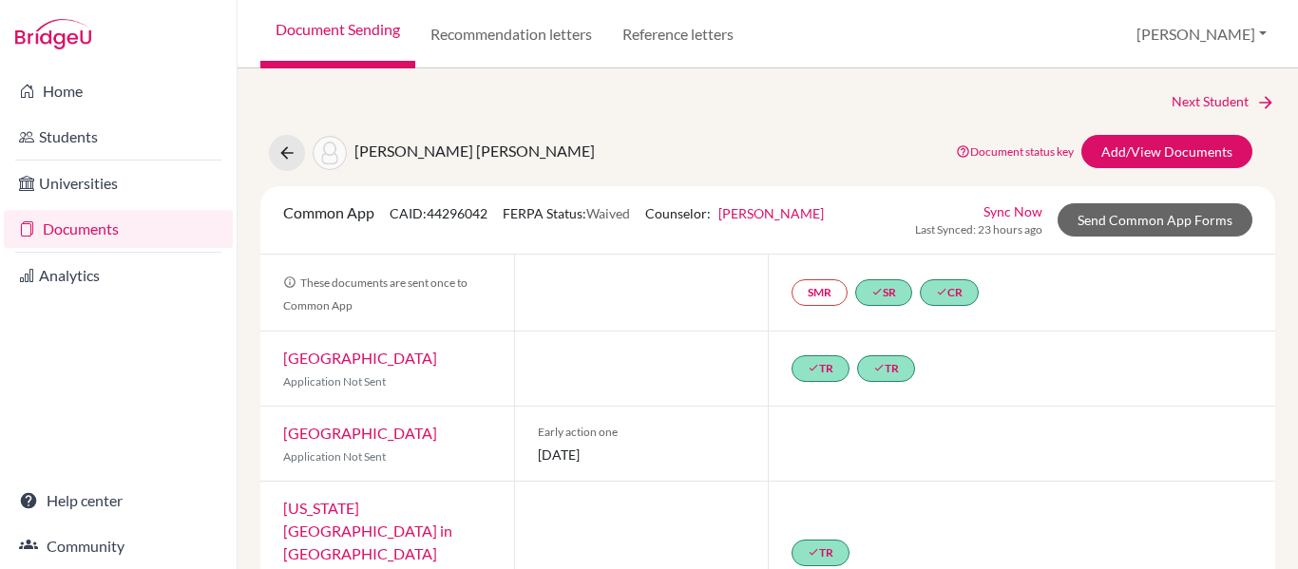
scroll to position [57, 0]
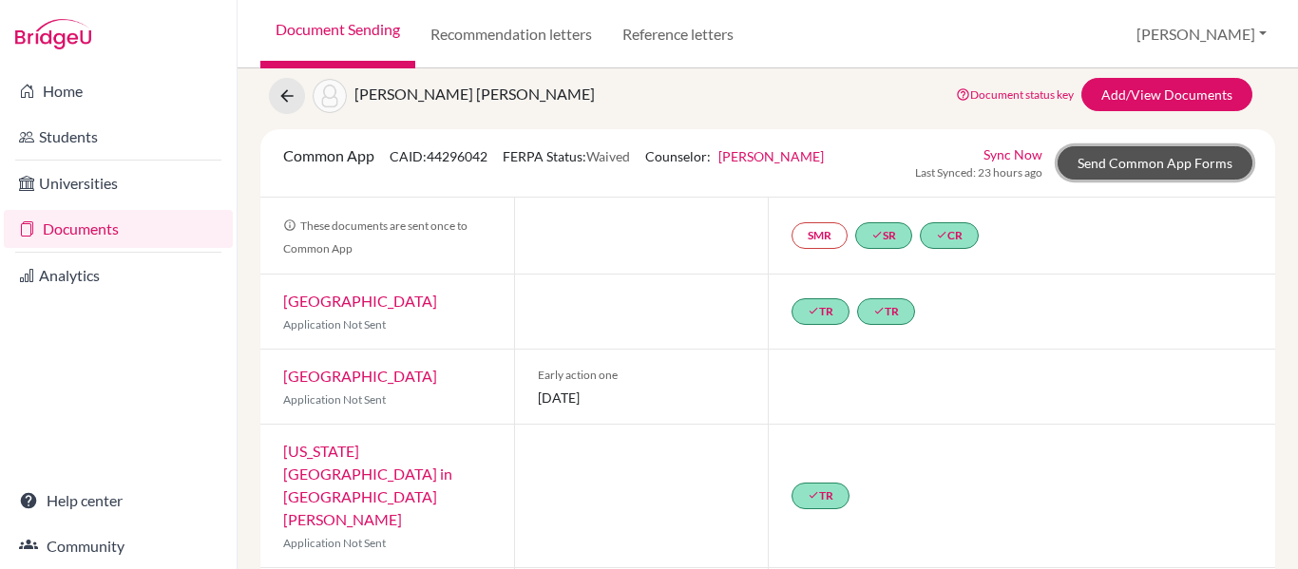
click at [1125, 161] on link "Send Common App Forms" at bounding box center [1155, 162] width 195 height 33
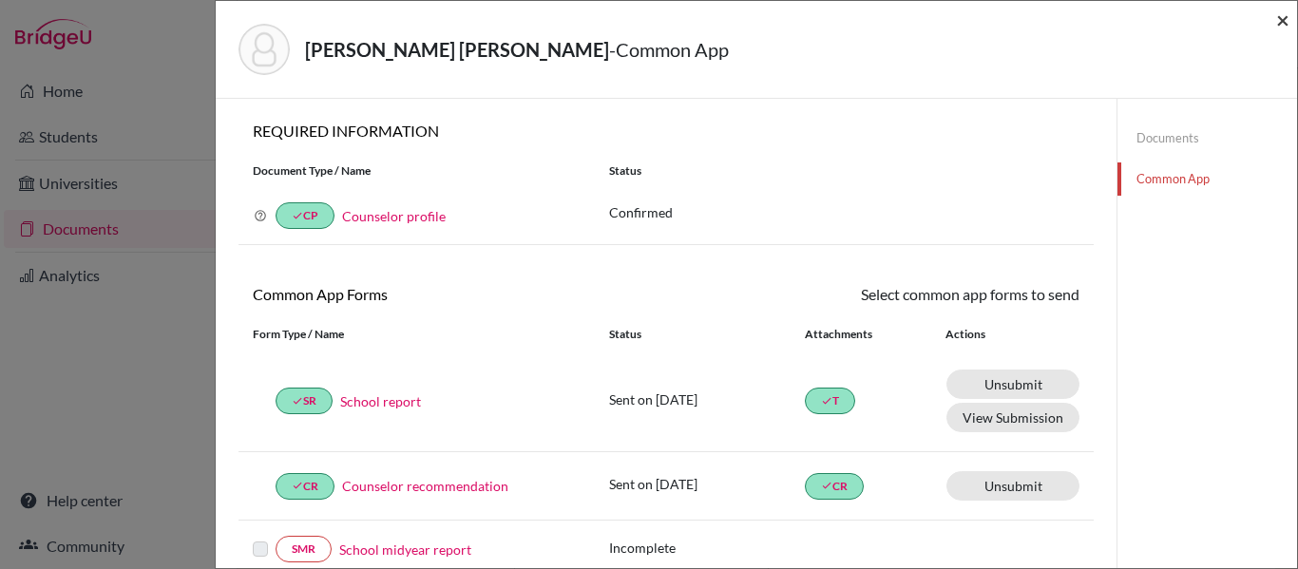
click at [1281, 19] on span "×" at bounding box center [1283, 20] width 13 height 28
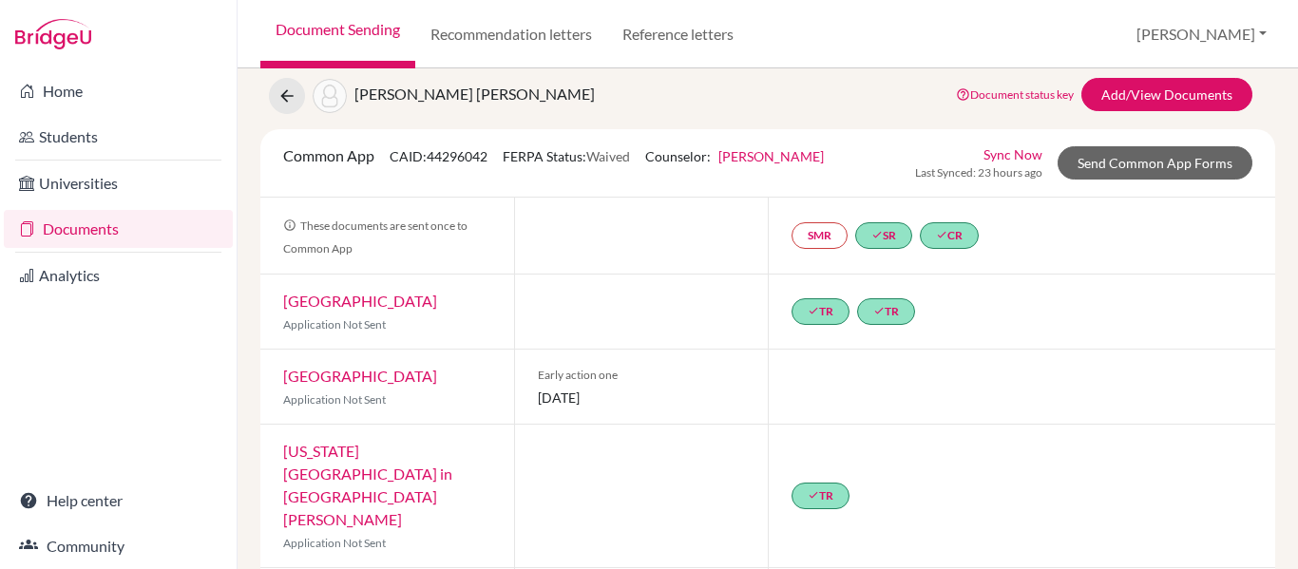
click at [347, 33] on link "Document Sending" at bounding box center [337, 34] width 155 height 68
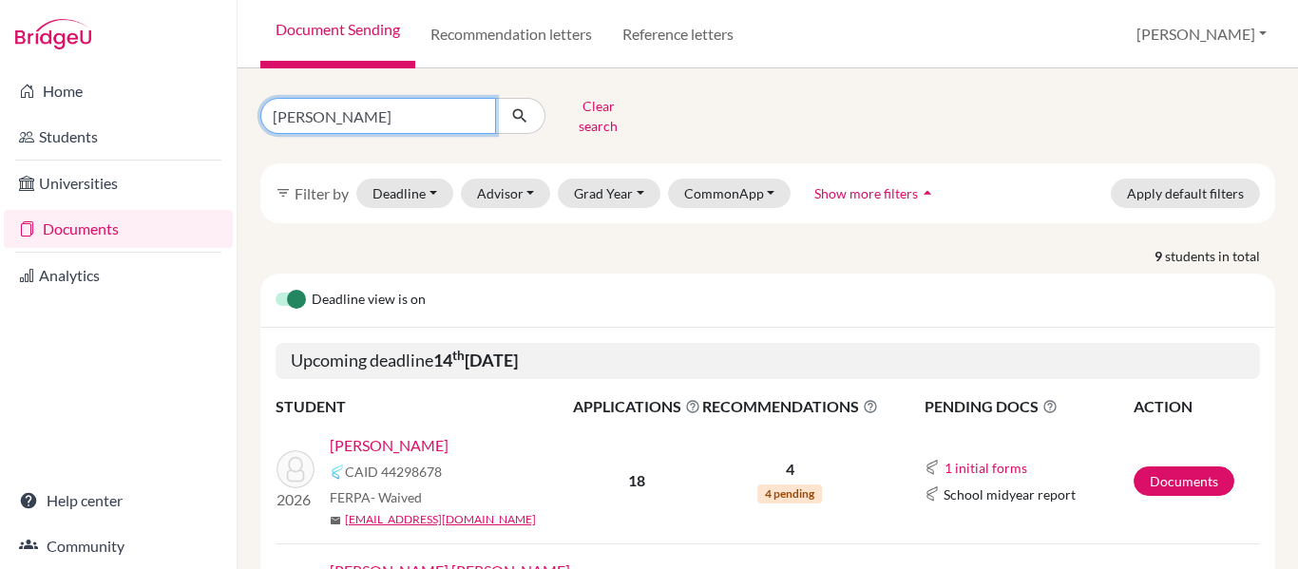
click at [334, 108] on input "simon" at bounding box center [378, 116] width 236 height 36
type input "serrano"
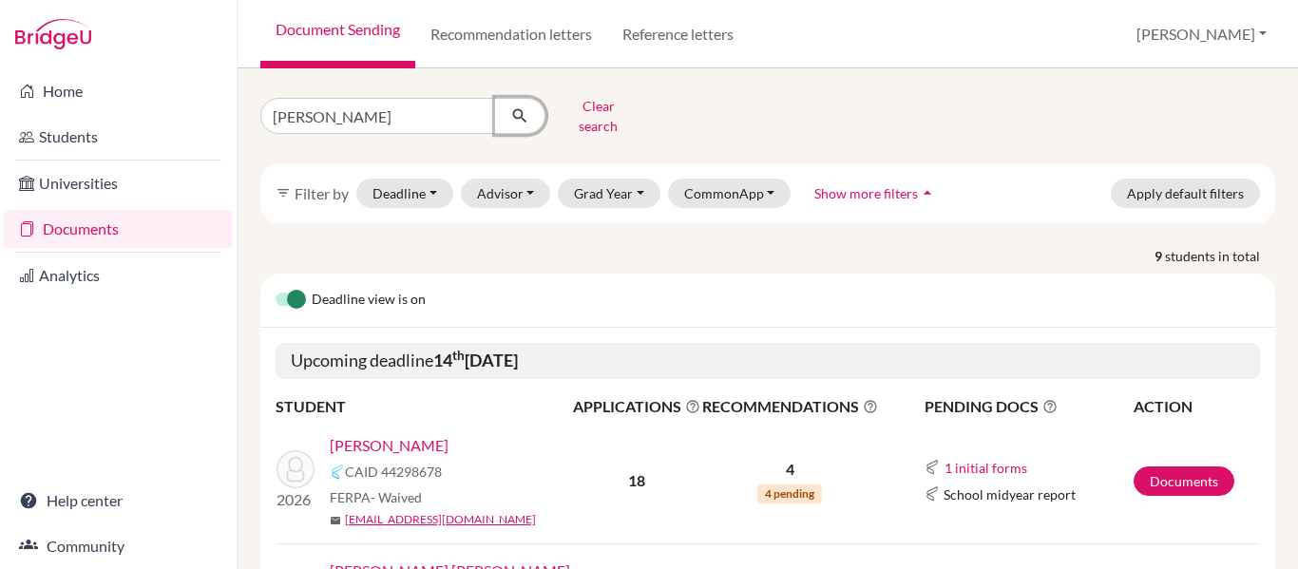
click at [519, 108] on icon "submit" at bounding box center [519, 115] width 19 height 19
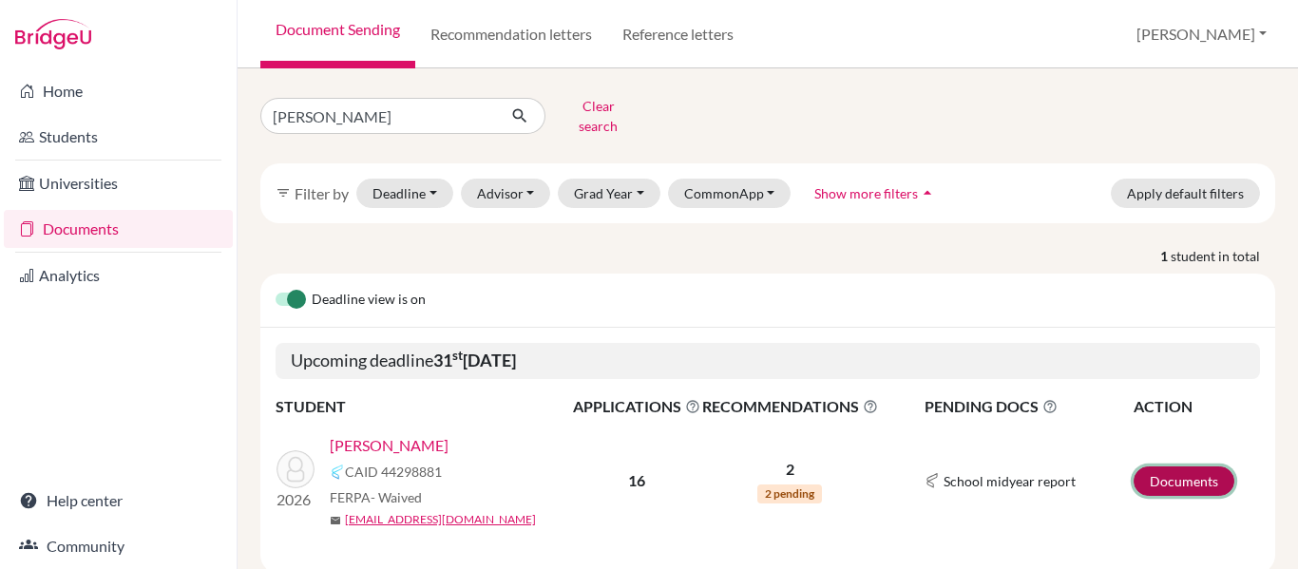
click at [1165, 467] on link "Documents" at bounding box center [1184, 481] width 101 height 29
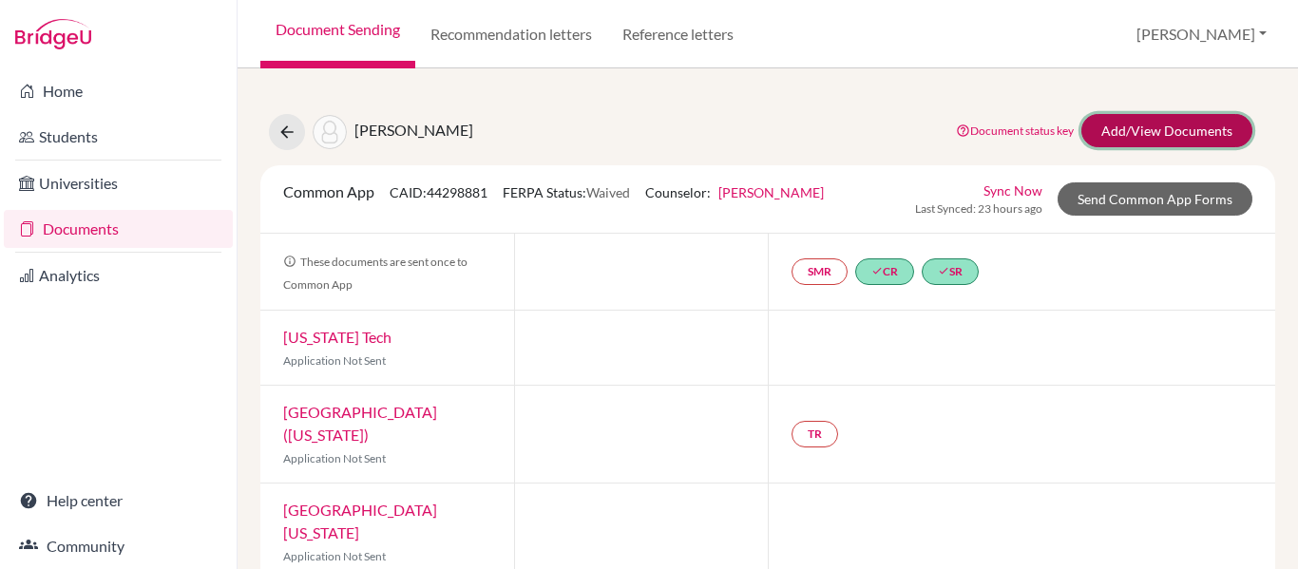
click at [1191, 134] on link "Add/View Documents" at bounding box center [1167, 130] width 171 height 33
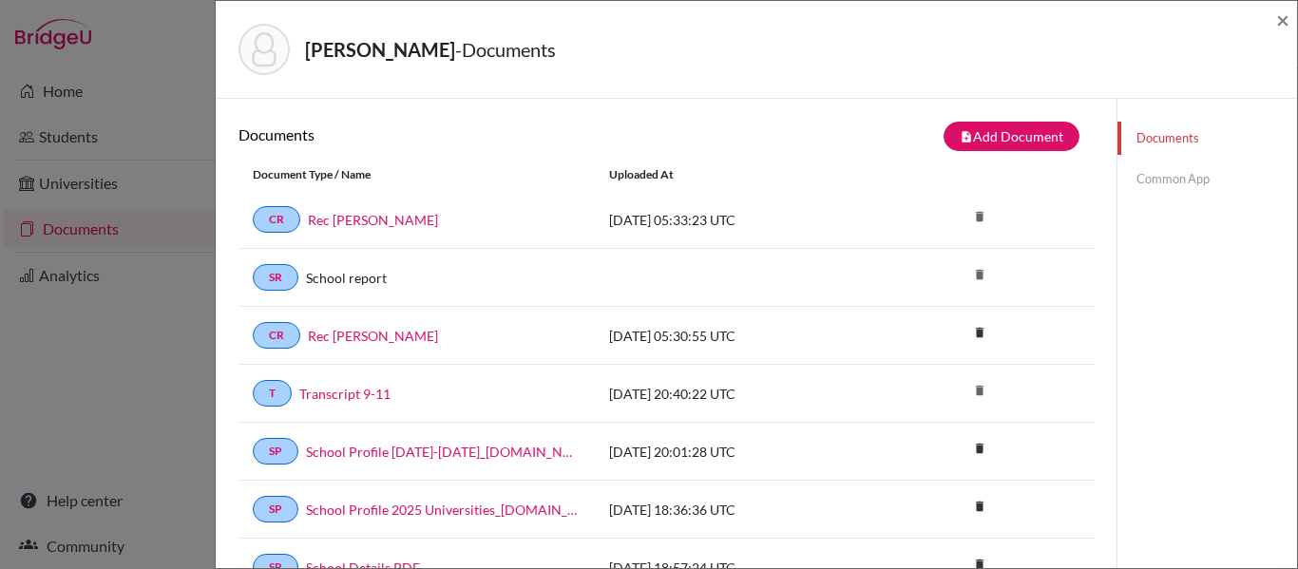
click at [1167, 178] on link "Common App" at bounding box center [1208, 179] width 180 height 33
